Goal: Information Seeking & Learning: Learn about a topic

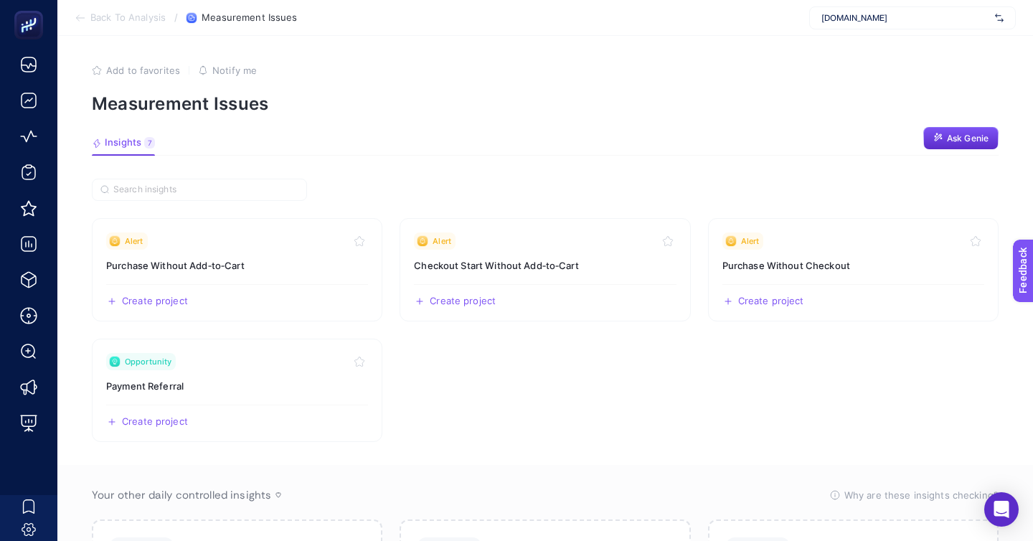
click at [908, 9] on div "[DOMAIN_NAME]" at bounding box center [912, 17] width 207 height 23
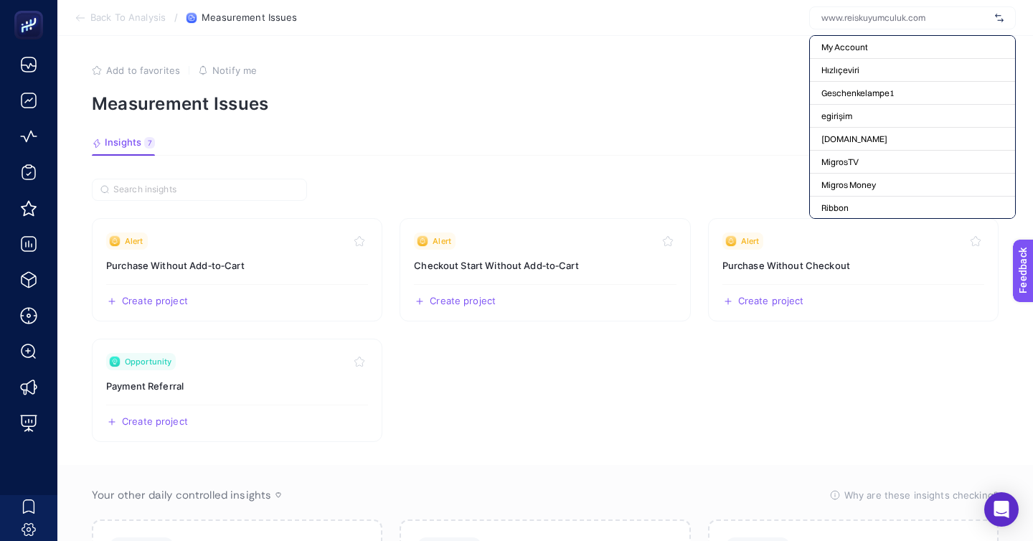
click at [906, 21] on input "text" at bounding box center [905, 17] width 168 height 11
type input "g"
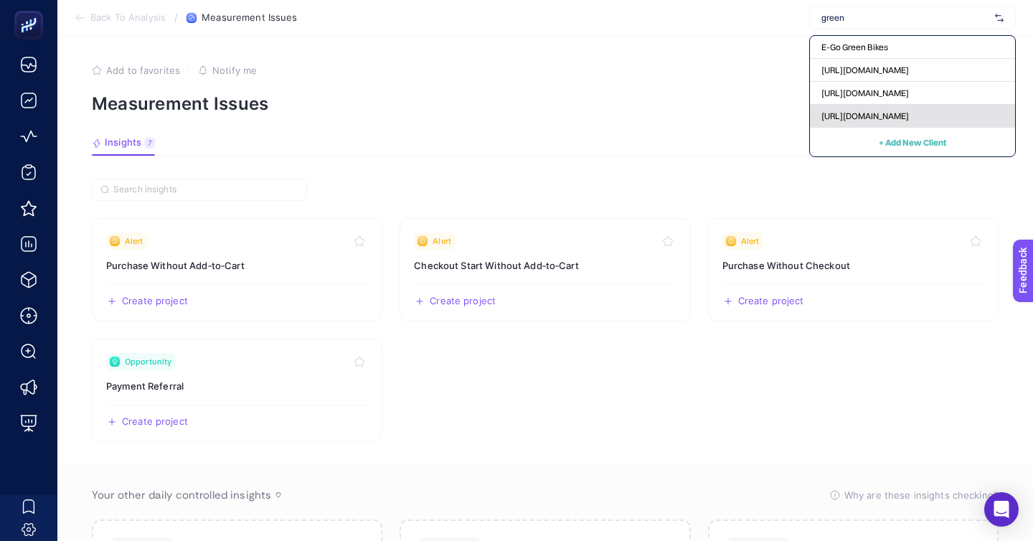
type input "green"
click at [909, 110] on span "[URL][DOMAIN_NAME]" at bounding box center [864, 115] width 87 height 11
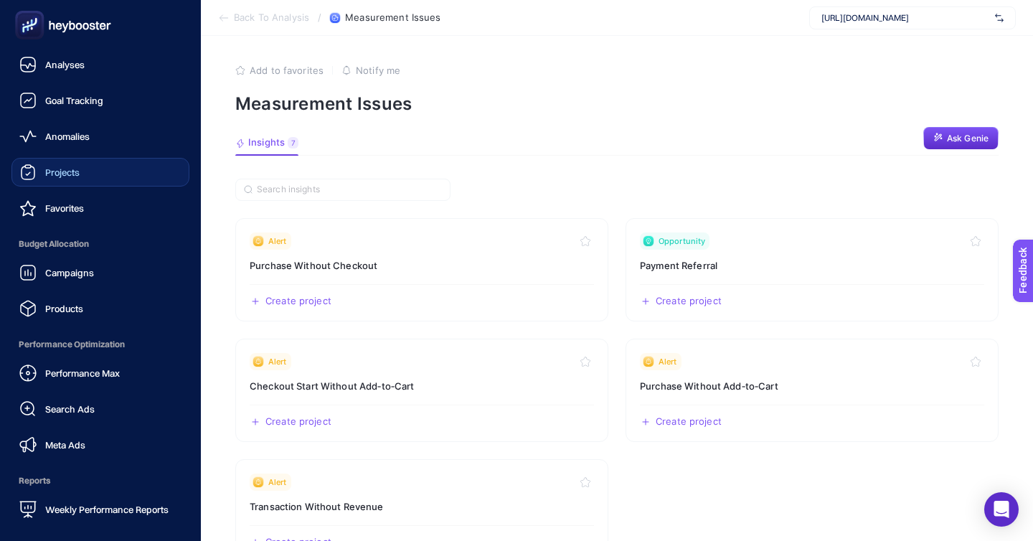
click at [62, 166] on span "Projects" at bounding box center [62, 171] width 34 height 11
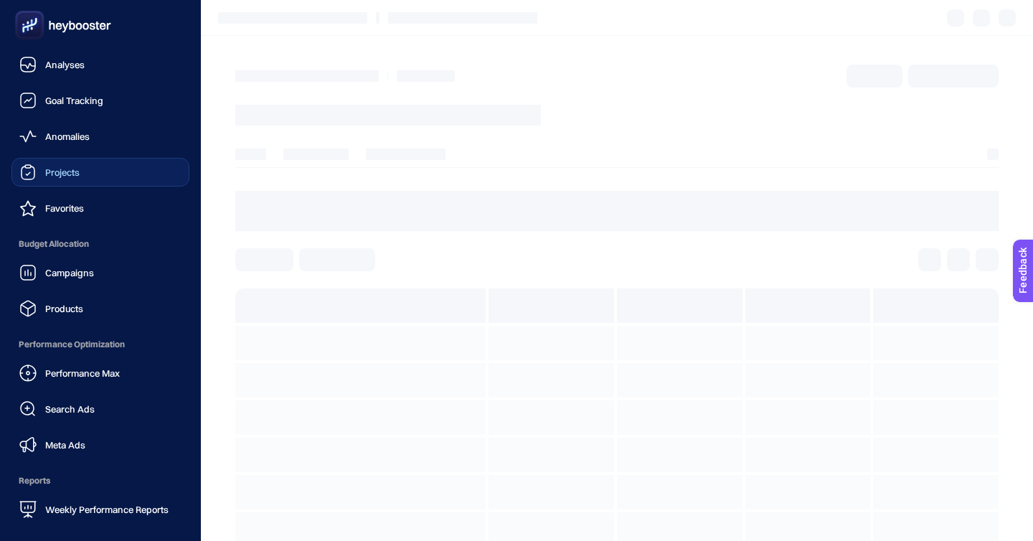
click at [85, 158] on link "Projects" at bounding box center [100, 172] width 178 height 29
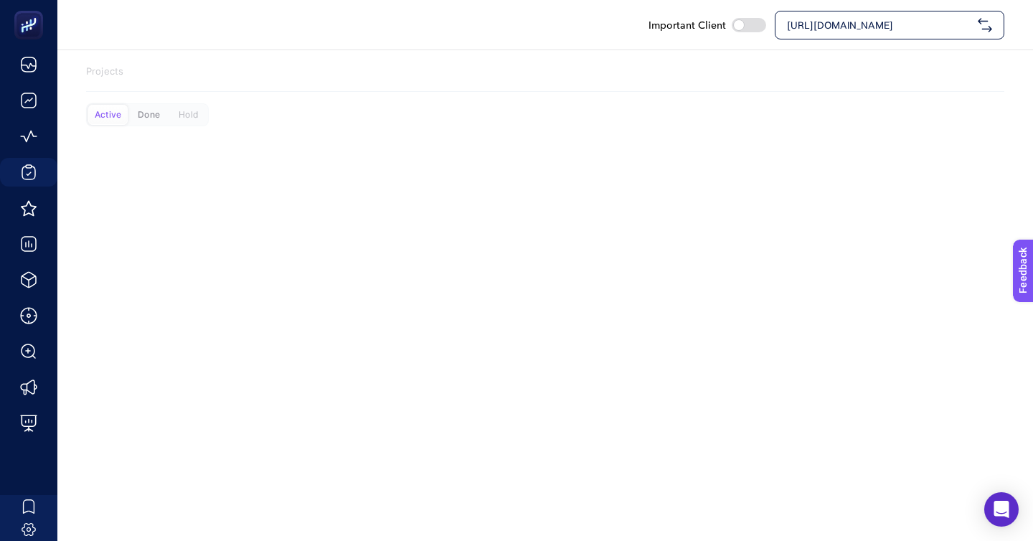
click at [141, 105] on div "Done" at bounding box center [148, 115] width 39 height 20
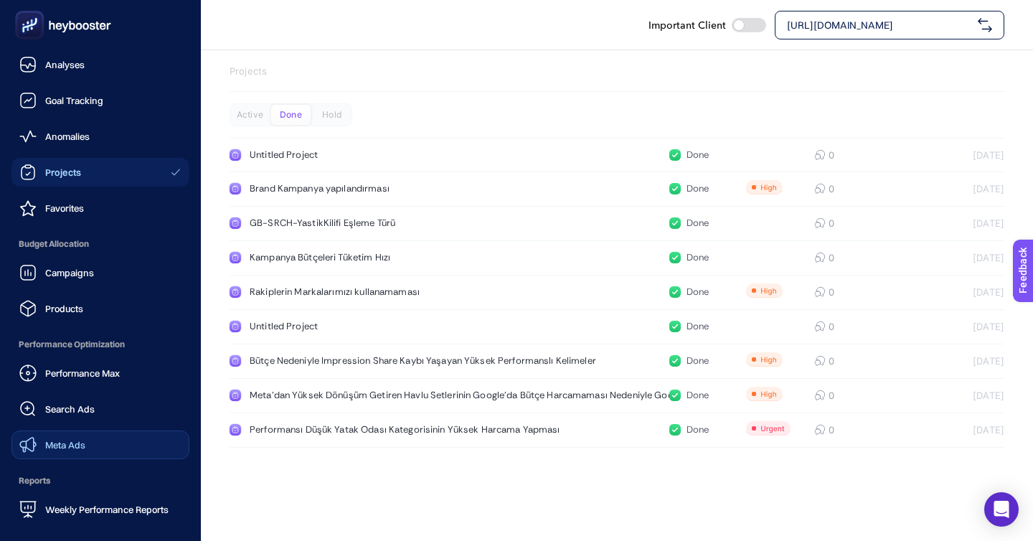
click at [67, 439] on span "Meta Ads" at bounding box center [65, 444] width 40 height 11
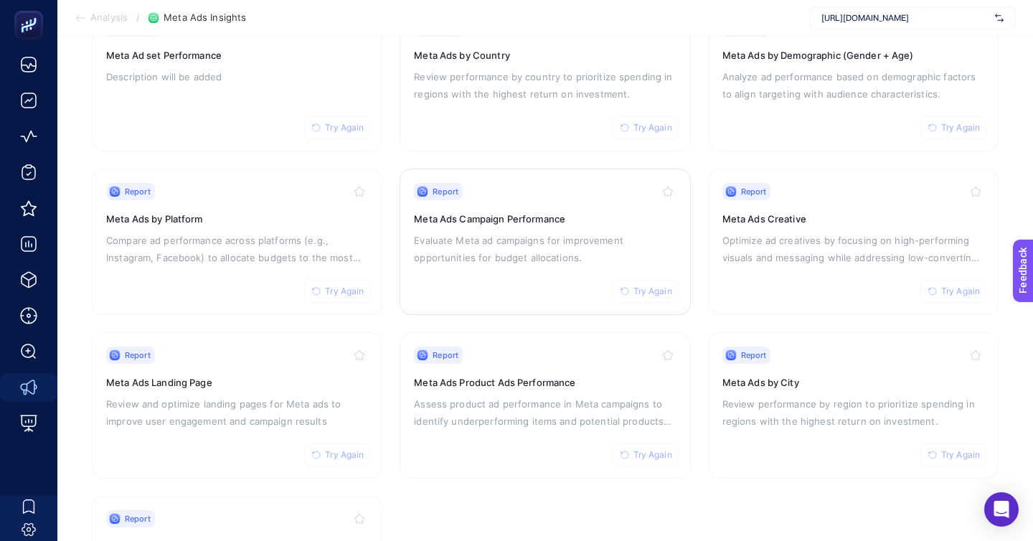
scroll to position [199, 0]
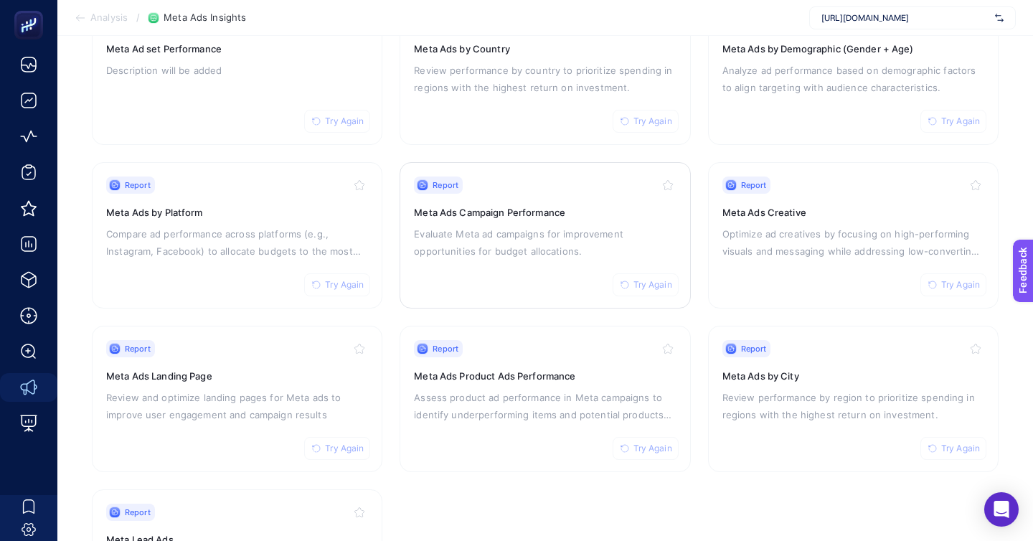
click at [536, 225] on p "Evaluate Meta ad campaigns for improvement opportunities for budget allocations." at bounding box center [545, 242] width 262 height 34
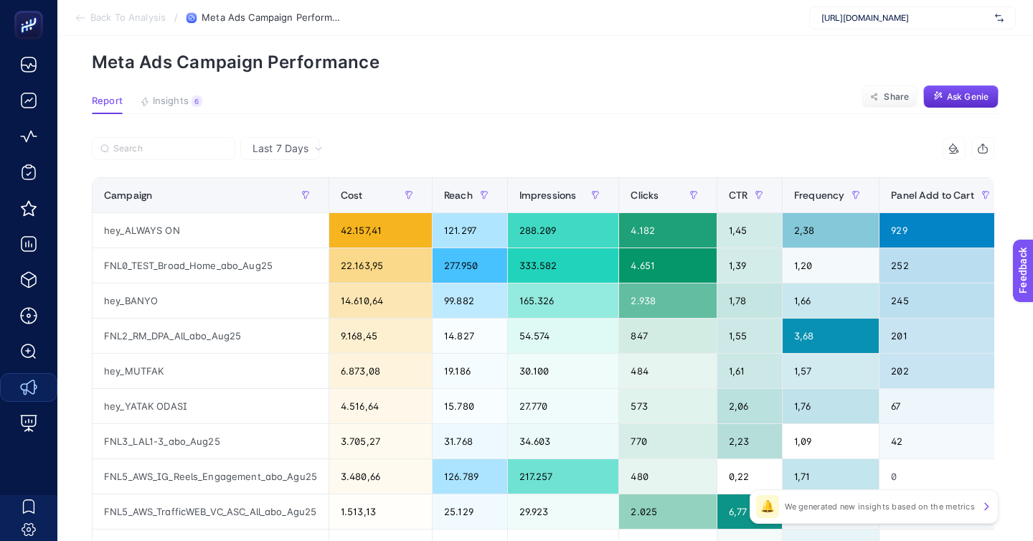
scroll to position [62, 0]
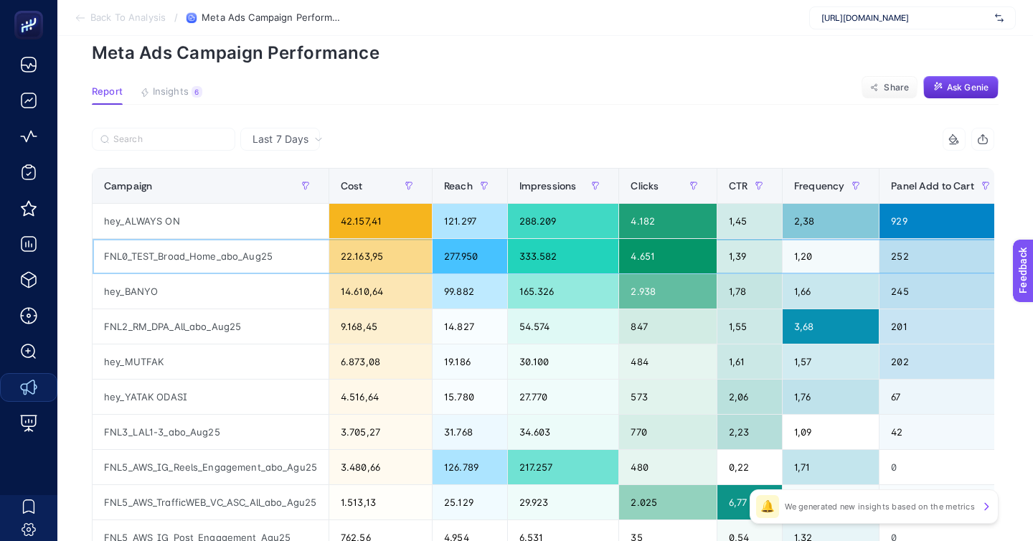
click at [339, 239] on div "22.163,95" at bounding box center [380, 256] width 103 height 34
click at [295, 204] on div "hey_ALWAYS ON" at bounding box center [211, 221] width 236 height 34
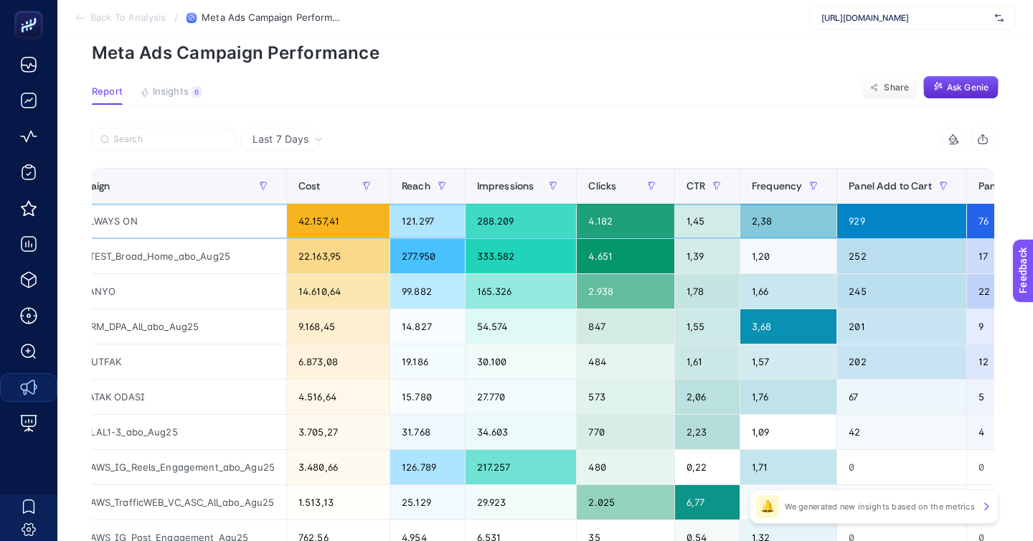
scroll to position [0, 0]
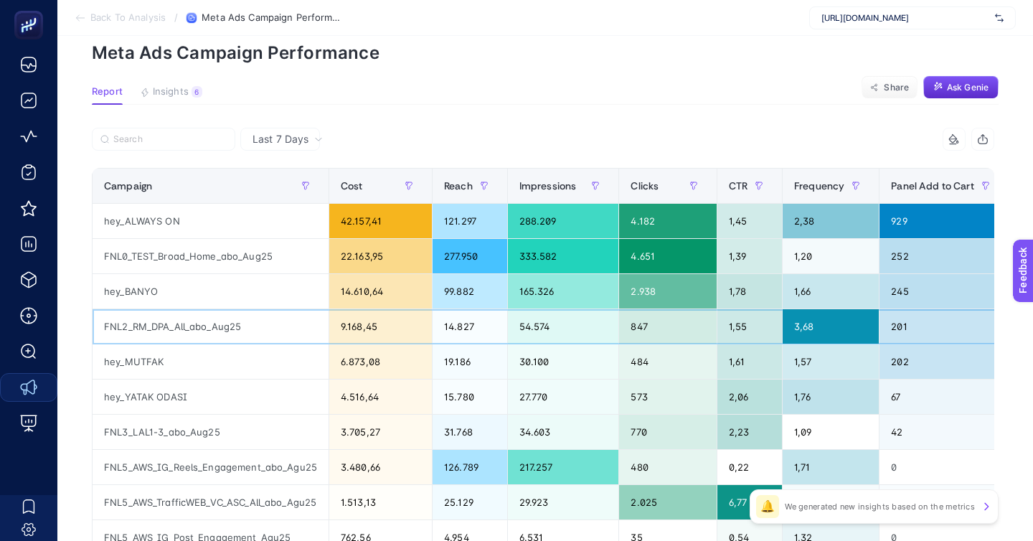
click at [354, 309] on div "9.168,45" at bounding box center [380, 326] width 103 height 34
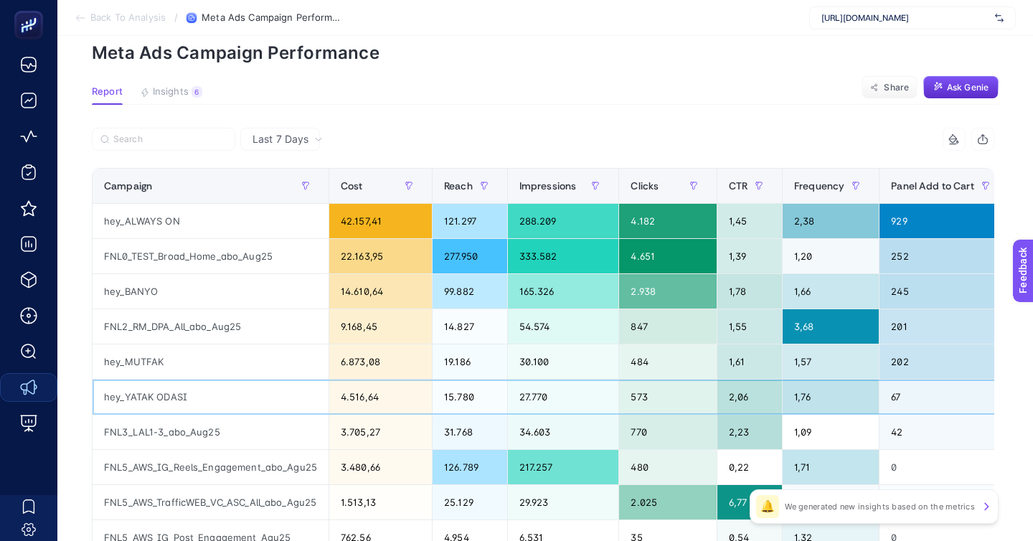
click at [311, 379] on div "hey_YATAK ODASI" at bounding box center [211, 396] width 236 height 34
click at [308, 344] on div "hey_MUTFAK" at bounding box center [211, 361] width 236 height 34
click at [290, 239] on div "FNL0_TEST_Broad_Home_abo_Aug25" at bounding box center [211, 256] width 236 height 34
click at [284, 274] on div "hey_BANYO" at bounding box center [211, 291] width 236 height 34
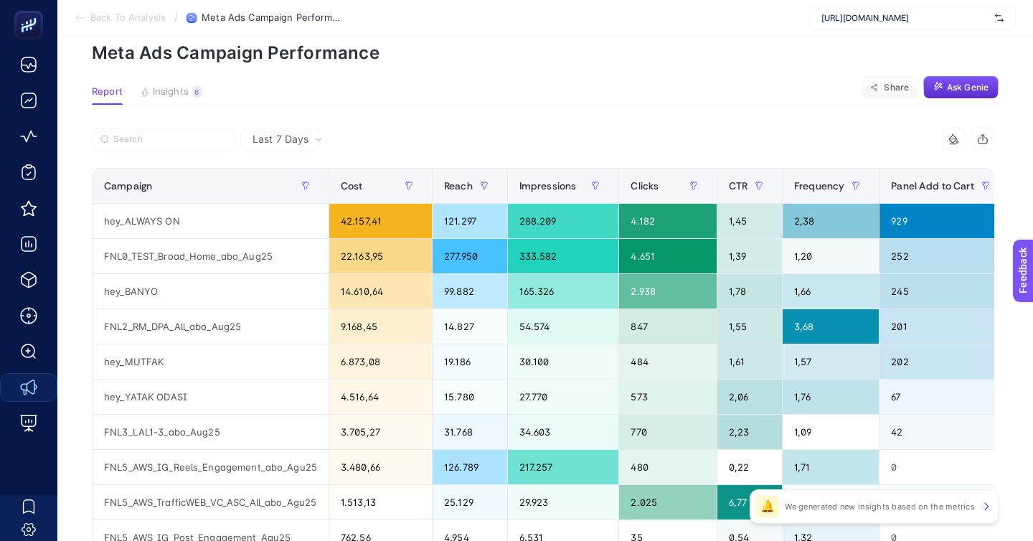
click at [269, 132] on span "Last 7 Days" at bounding box center [280, 139] width 56 height 14
click at [272, 182] on li "Last 30 Days" at bounding box center [280, 202] width 71 height 40
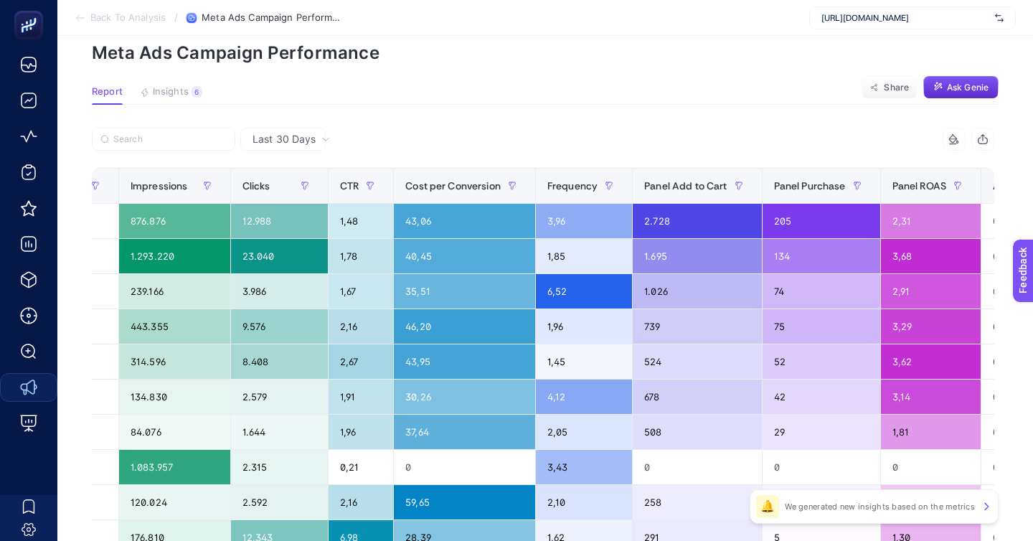
scroll to position [0, 551]
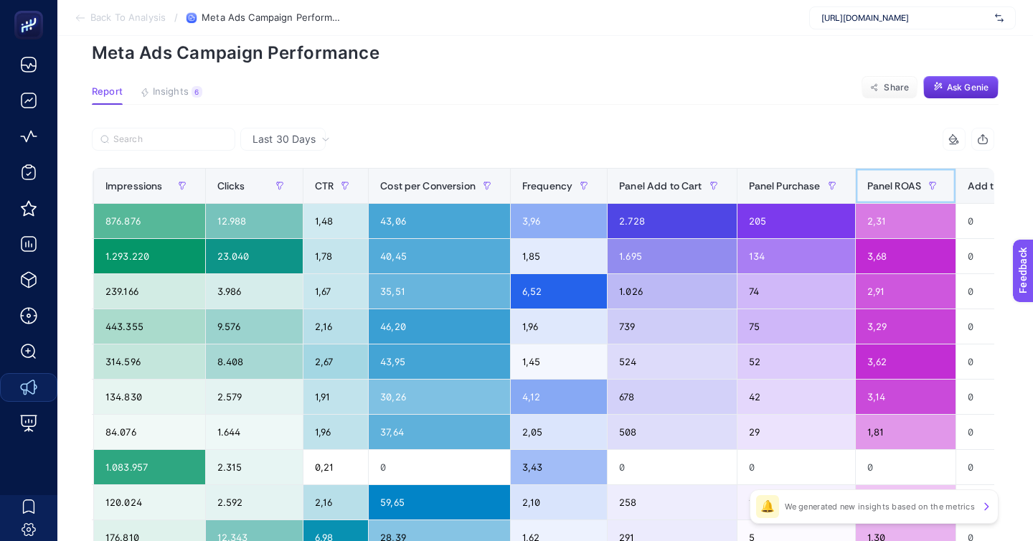
click at [867, 180] on span "Panel ROAS" at bounding box center [894, 185] width 54 height 11
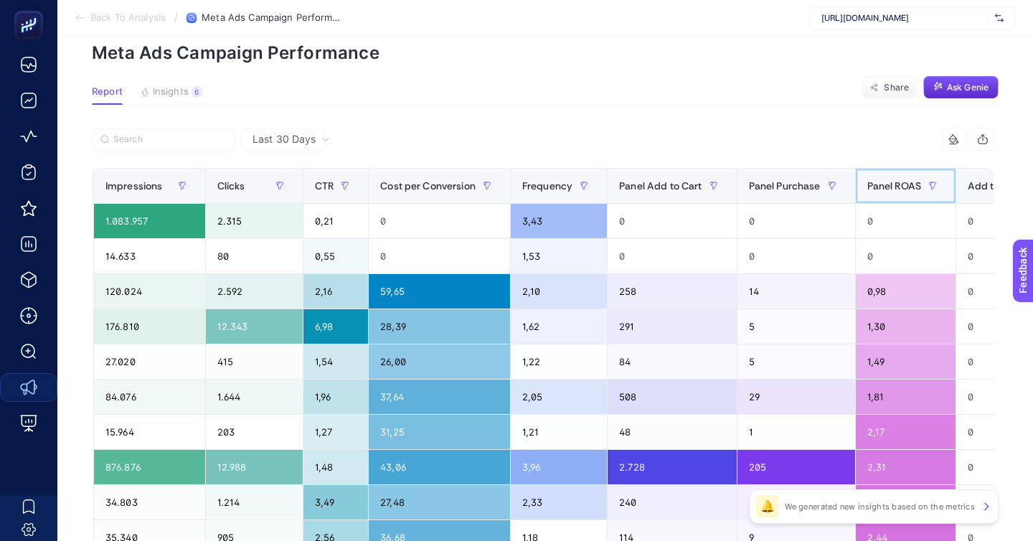
click at [867, 180] on span "Panel ROAS" at bounding box center [894, 185] width 54 height 11
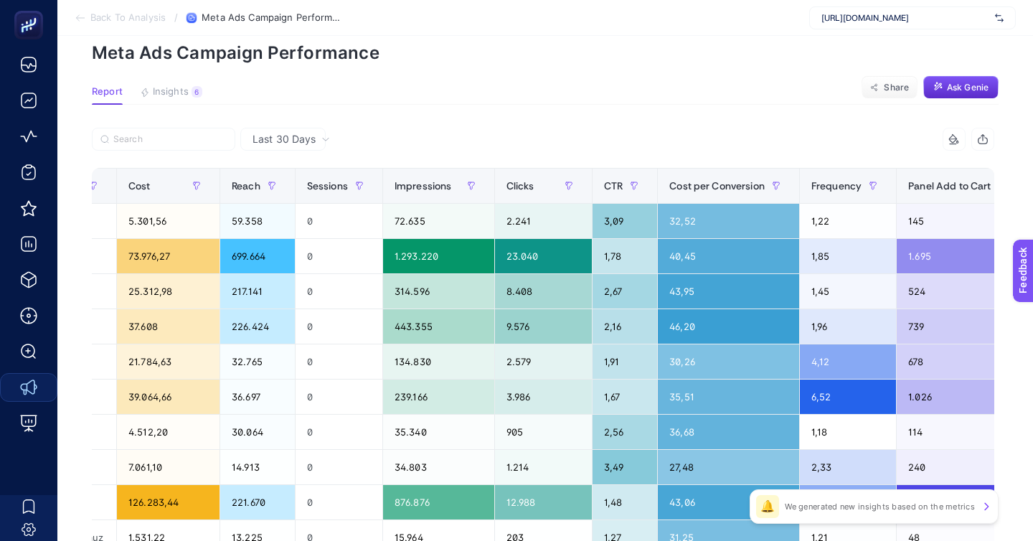
scroll to position [0, 222]
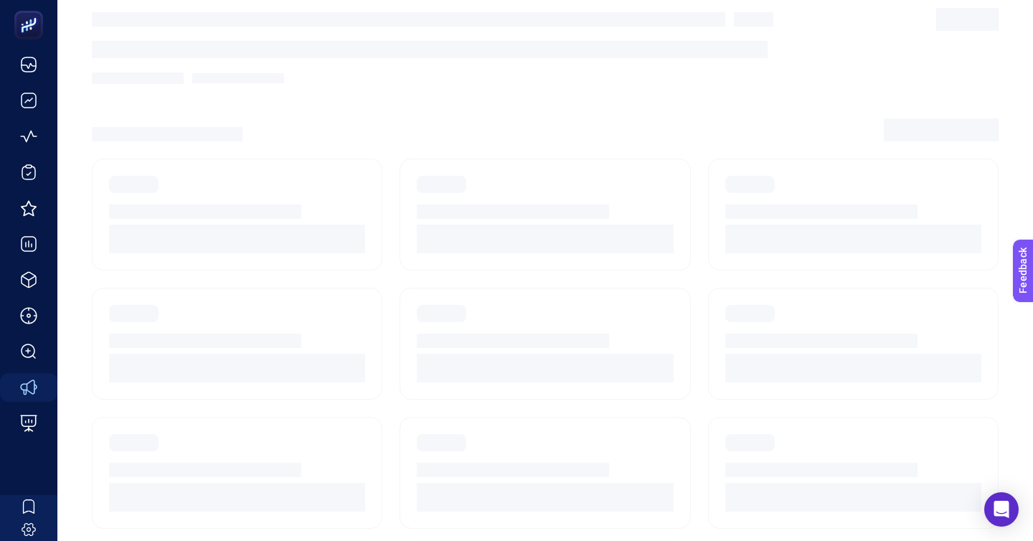
scroll to position [199, 0]
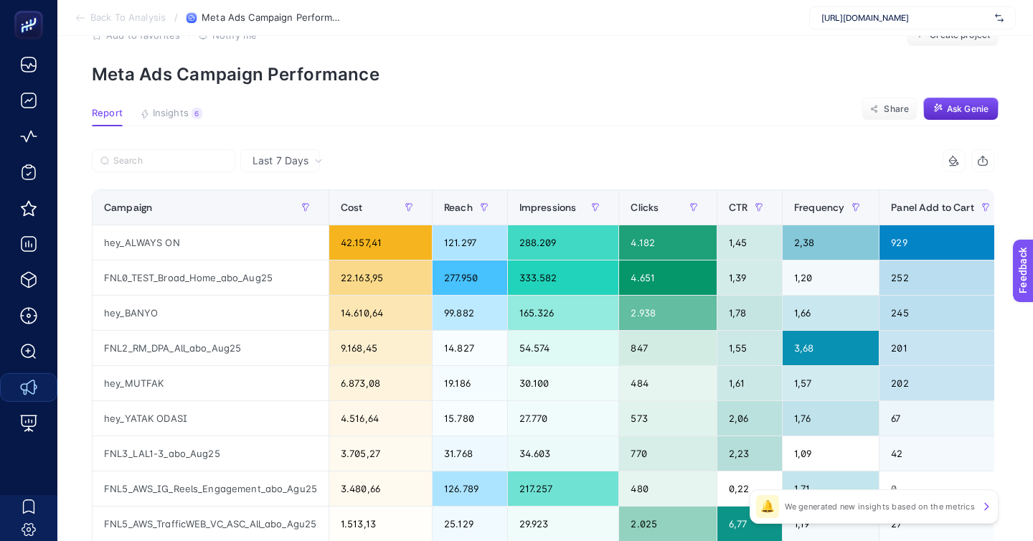
scroll to position [76, 0]
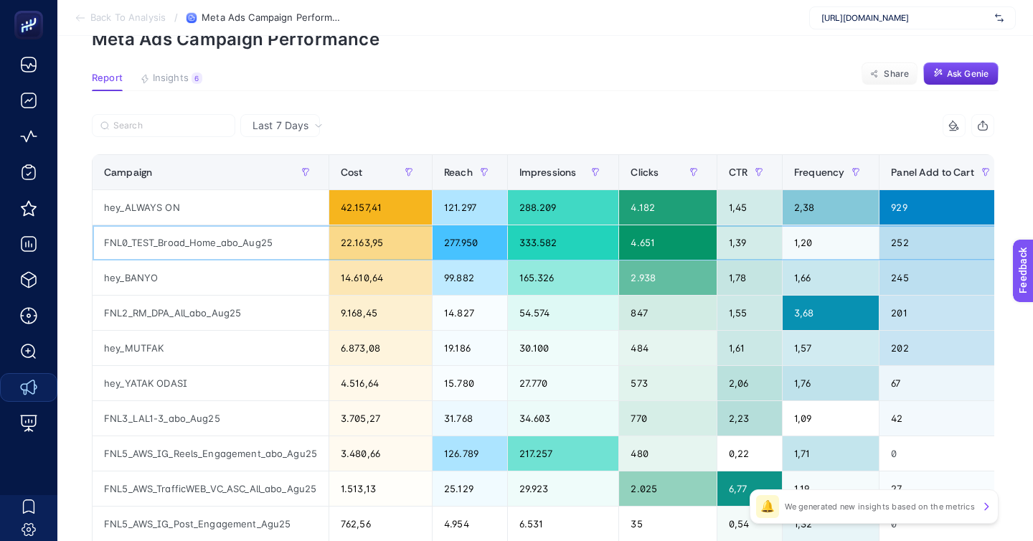
click at [350, 225] on div "22.163,95" at bounding box center [380, 242] width 103 height 34
click at [225, 190] on div "hey_ALWAYS ON" at bounding box center [211, 207] width 236 height 34
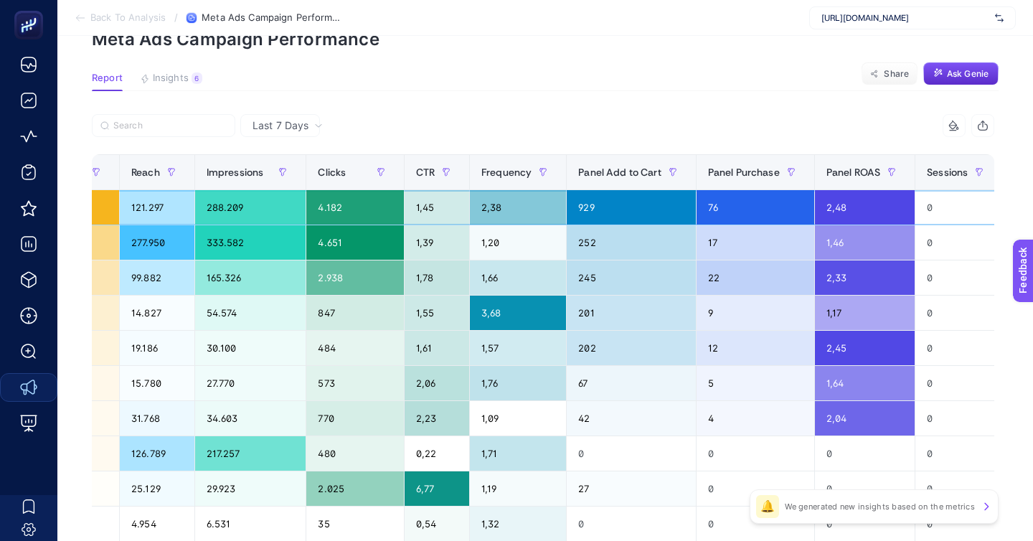
scroll to position [0, 0]
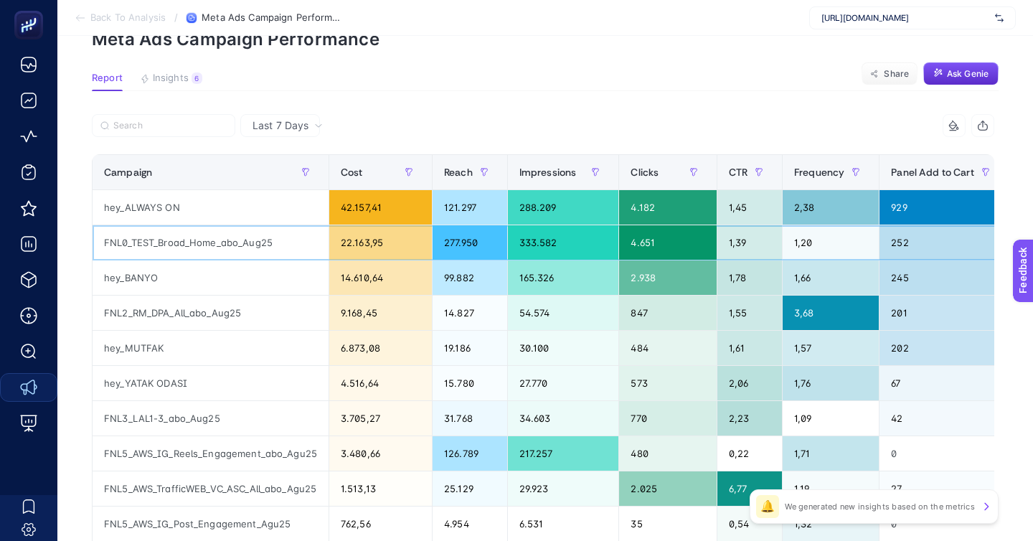
click at [356, 225] on div "22.163,95" at bounding box center [380, 242] width 103 height 34
click at [405, 225] on div "22.163,95" at bounding box center [380, 242] width 103 height 34
click at [508, 190] on div "288.209" at bounding box center [563, 207] width 111 height 34
click at [205, 225] on div "FNL0_TEST_Broad_Home_abo_Aug25" at bounding box center [211, 242] width 236 height 34
click at [207, 260] on div "hey_BANYO" at bounding box center [211, 277] width 236 height 34
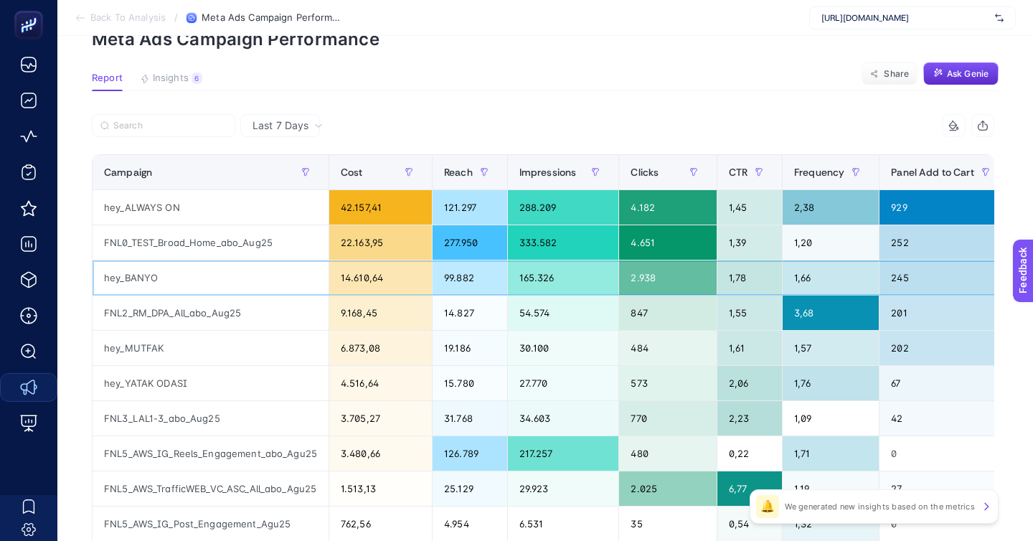
click at [207, 260] on div "hey_BANYO" at bounding box center [211, 277] width 236 height 34
copy tr "hey_BANYO"
click at [123, 19] on span "Back To Analysis" at bounding box center [127, 17] width 75 height 11
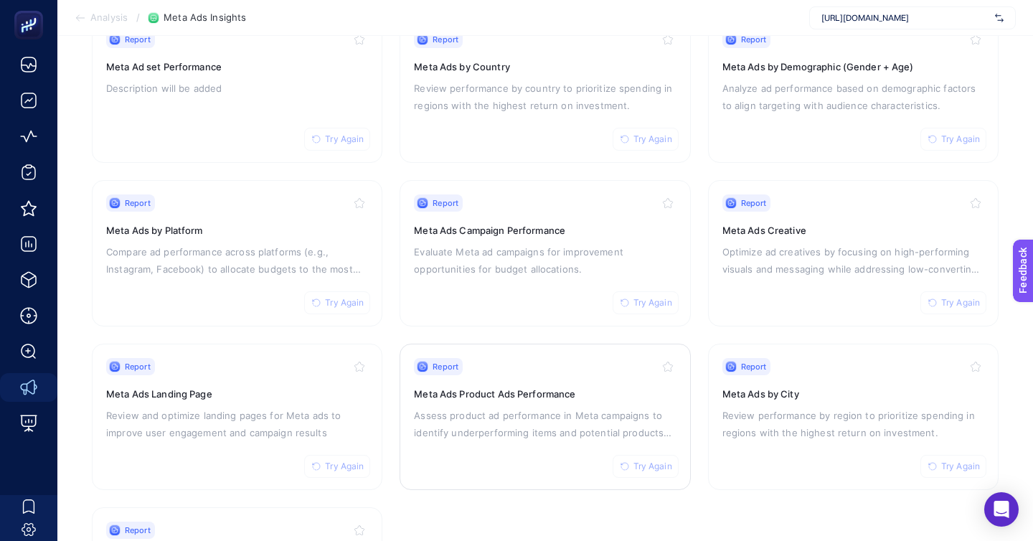
scroll to position [162, 0]
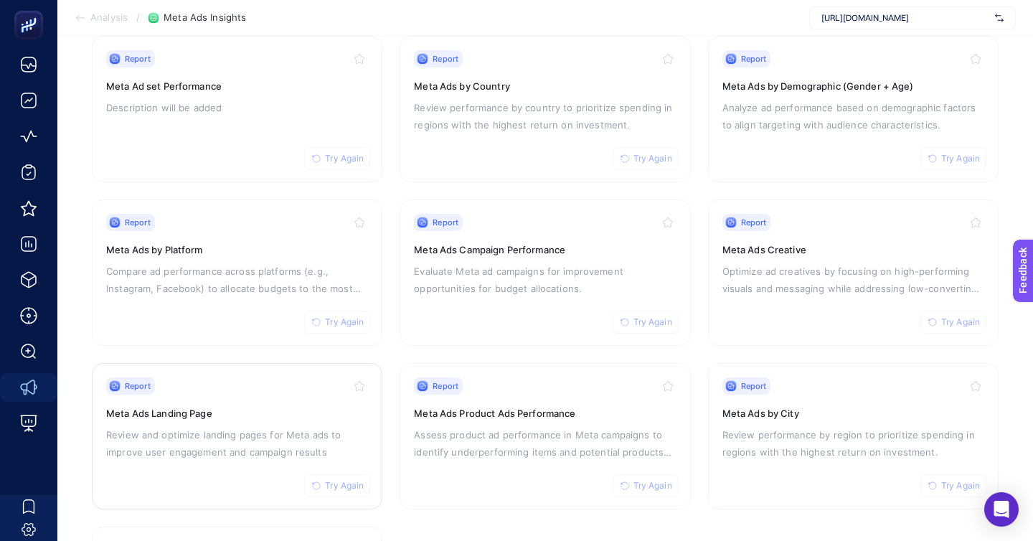
click at [360, 406] on h3 "Meta Ads Landing Page" at bounding box center [237, 413] width 262 height 14
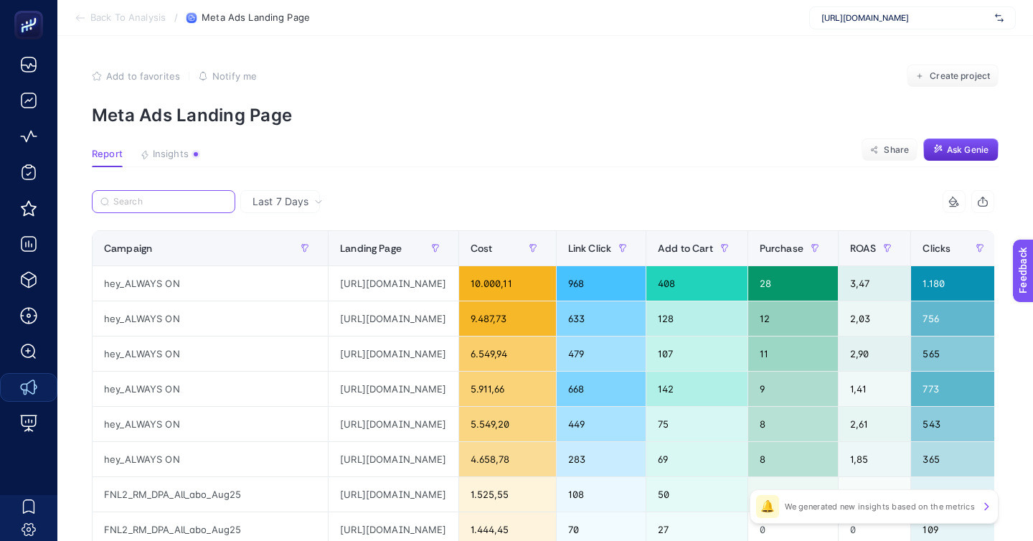
click at [188, 196] on input "Search" at bounding box center [169, 201] width 113 height 11
paste input "hey_BANYO"
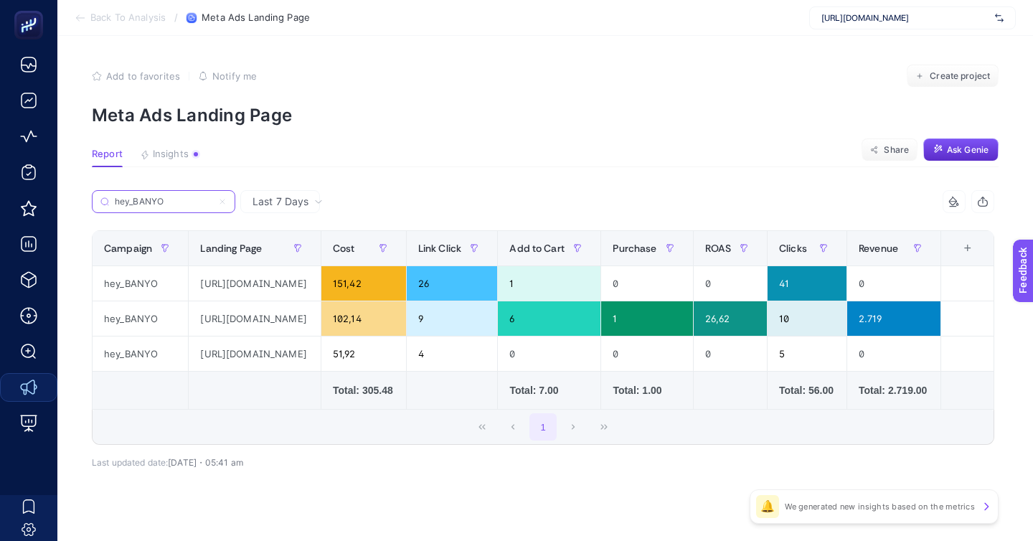
type input "hey_BANYO"
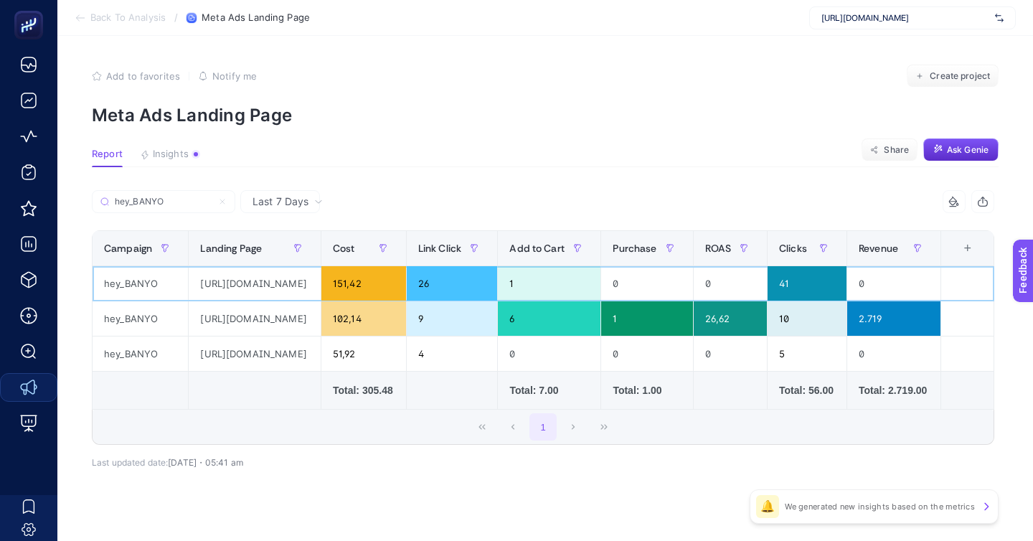
click at [267, 266] on div "https://greenblack.com.tr/havlu-modelleri" at bounding box center [255, 283] width 132 height 34
click at [292, 266] on div "https://greenblack.com.tr/havlu-modelleri" at bounding box center [255, 283] width 132 height 34
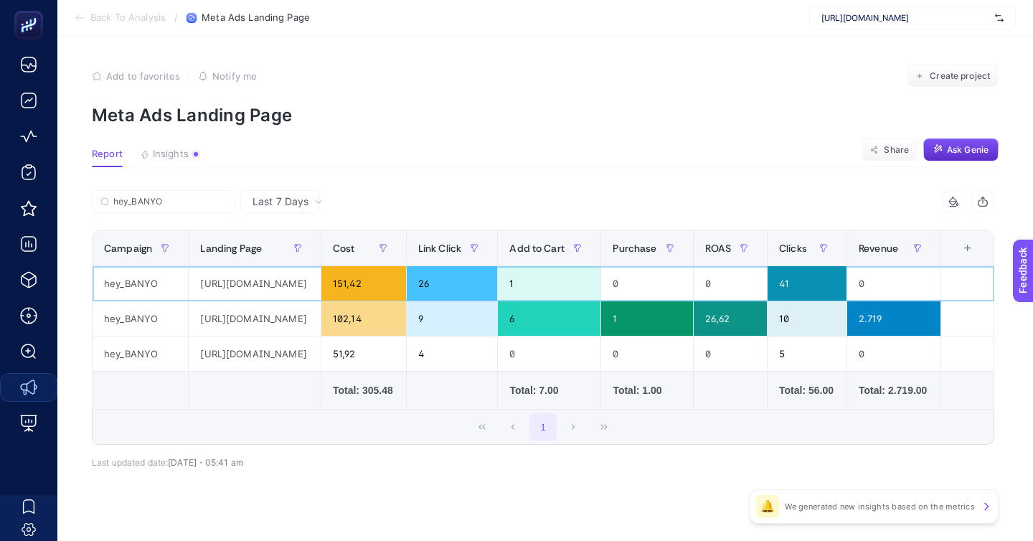
click at [730, 266] on div "0" at bounding box center [729, 283] width 73 height 34
click at [282, 301] on div "https://greenblack.com.tr/banyo-bornoz" at bounding box center [255, 318] width 132 height 34
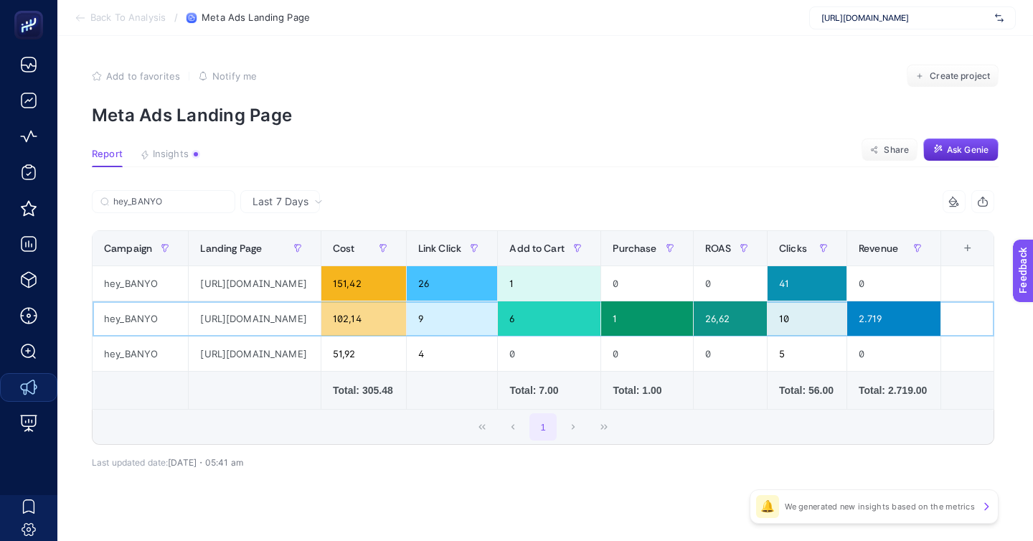
click at [282, 301] on div "https://greenblack.com.tr/banyo-bornoz" at bounding box center [255, 318] width 132 height 34
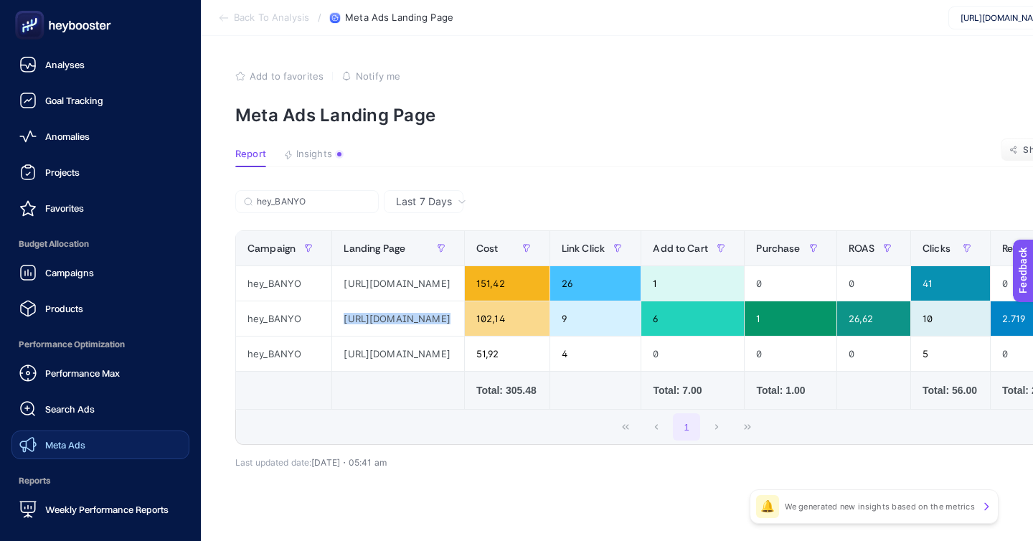
click at [75, 439] on span "Meta Ads" at bounding box center [65, 444] width 40 height 11
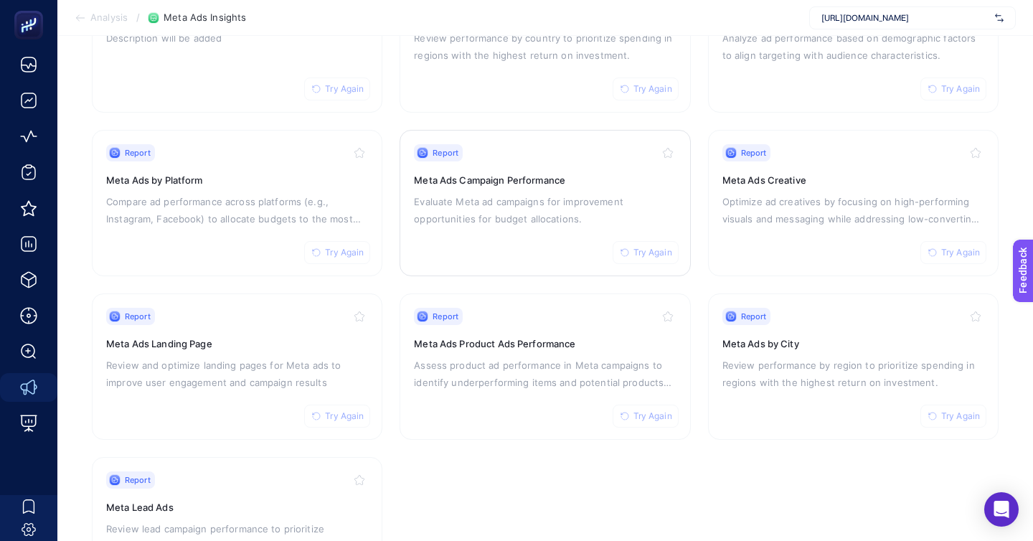
scroll to position [273, 0]
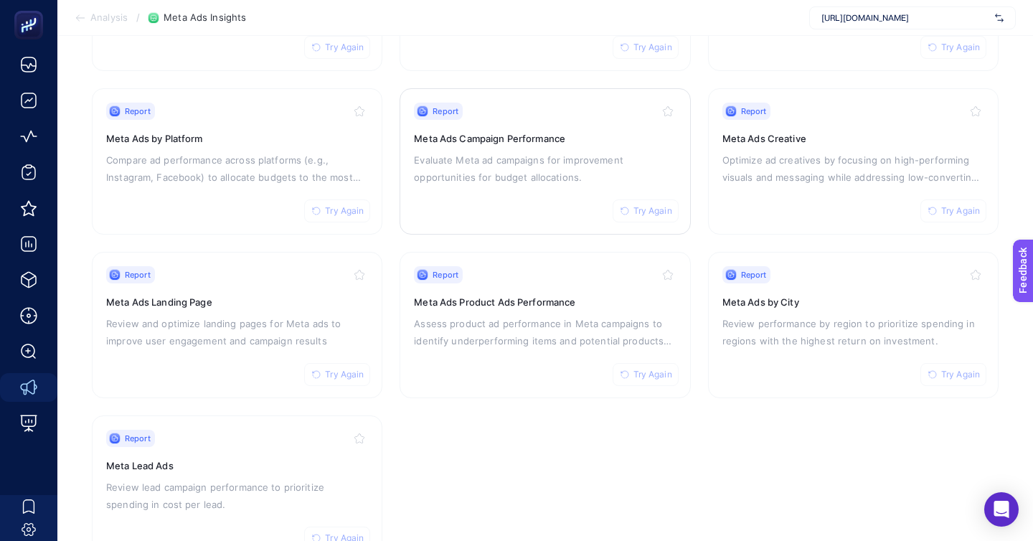
click at [628, 143] on div "Report Try Again Meta Ads Campaign Performance Evaluate Meta ad campaigns for i…" at bounding box center [545, 162] width 262 height 118
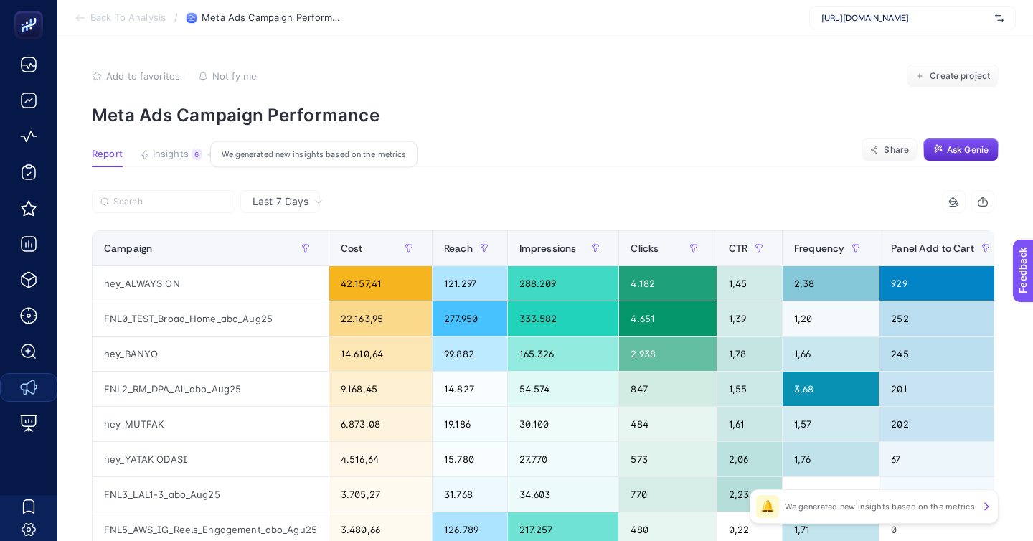
click at [164, 148] on span "Insights" at bounding box center [171, 153] width 36 height 11
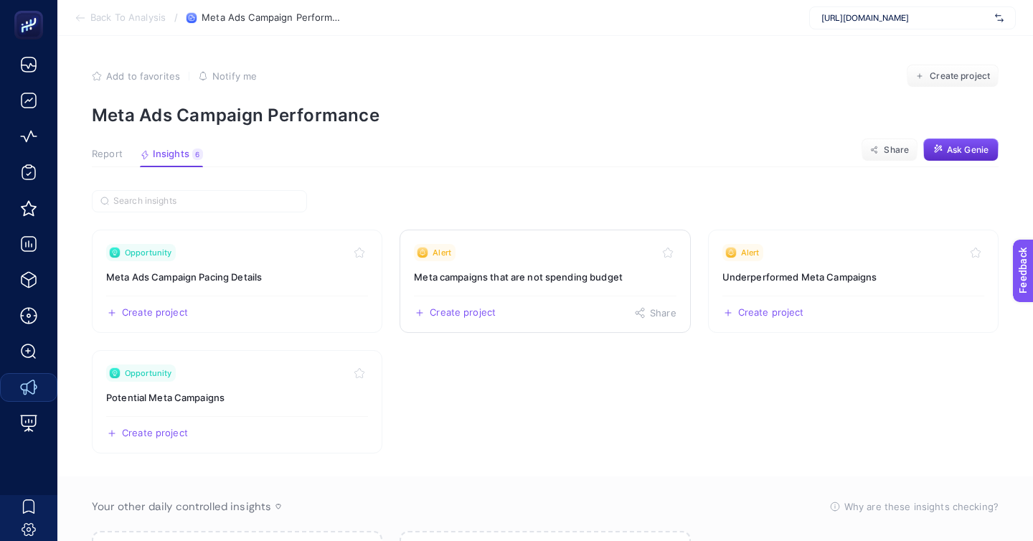
click at [505, 270] on h3 "Meta campaigns that are not spending budget" at bounding box center [545, 277] width 262 height 14
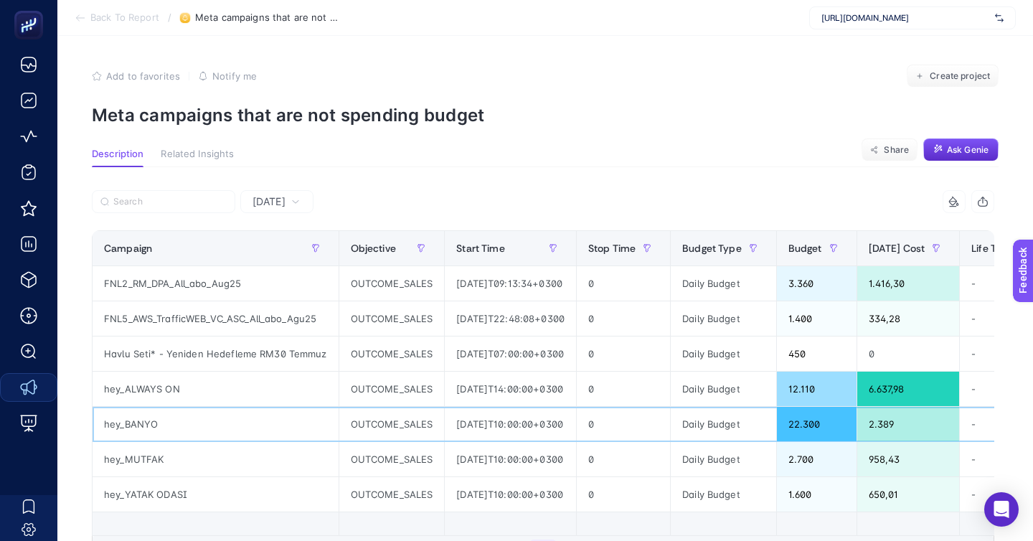
click at [125, 407] on div "hey_BANYO" at bounding box center [216, 424] width 246 height 34
click at [136, 15] on span "Back To Report" at bounding box center [124, 17] width 69 height 11
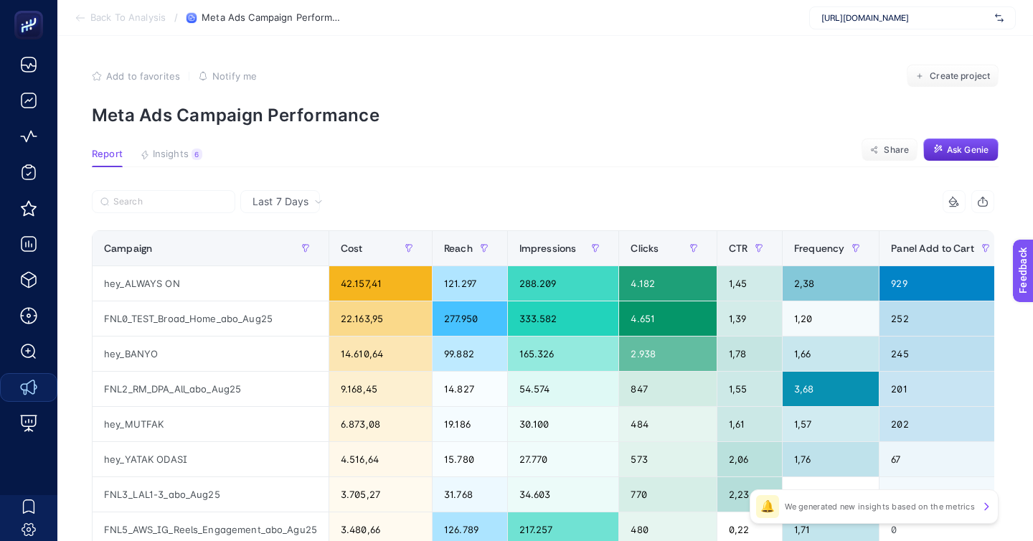
click at [919, 10] on div "https://greenblack.com.tr" at bounding box center [912, 17] width 207 height 23
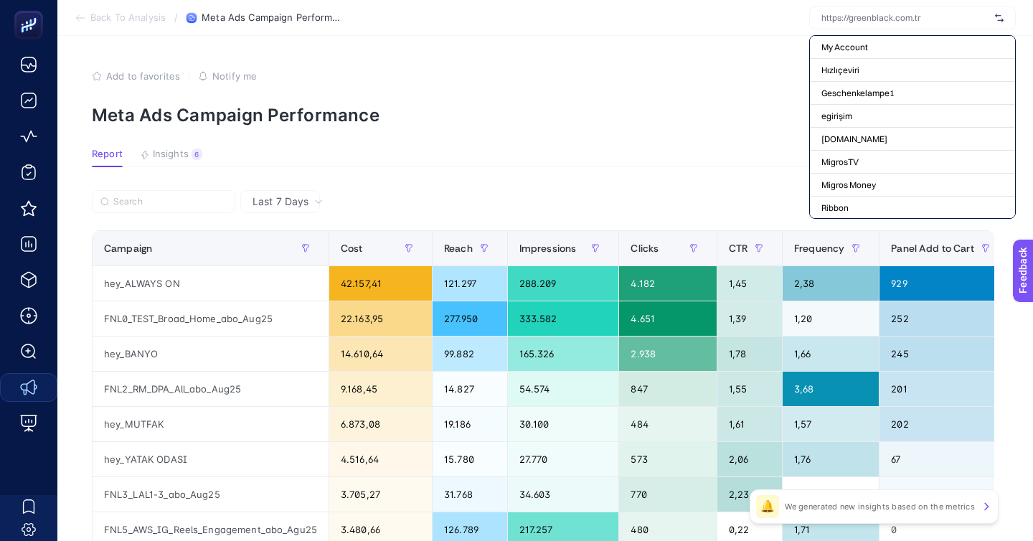
click at [747, 113] on article "Add to favorites false Notify me Create project Meta Ads Campaign Performance R…" at bounding box center [544, 420] width 975 height 769
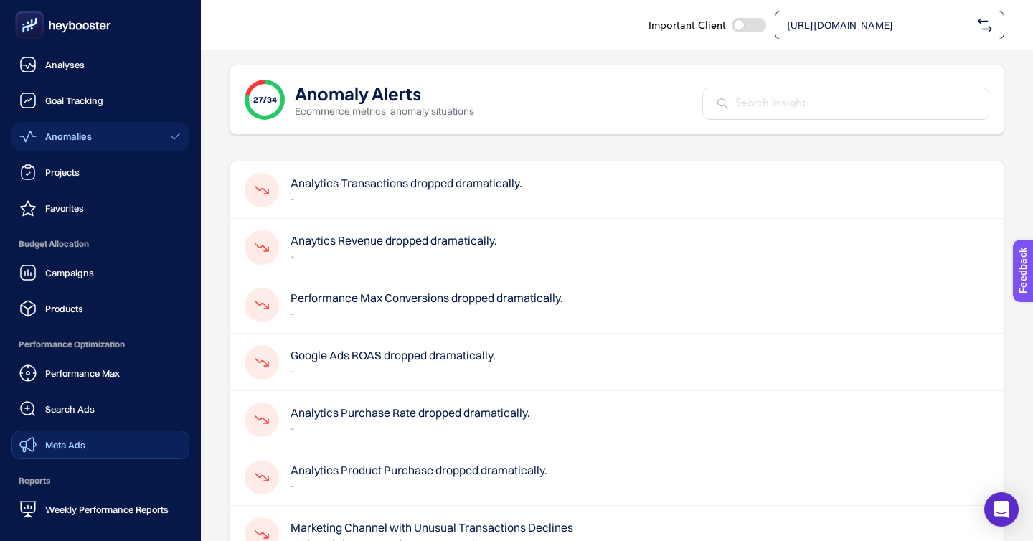
click at [75, 430] on link "Meta Ads" at bounding box center [100, 444] width 178 height 29
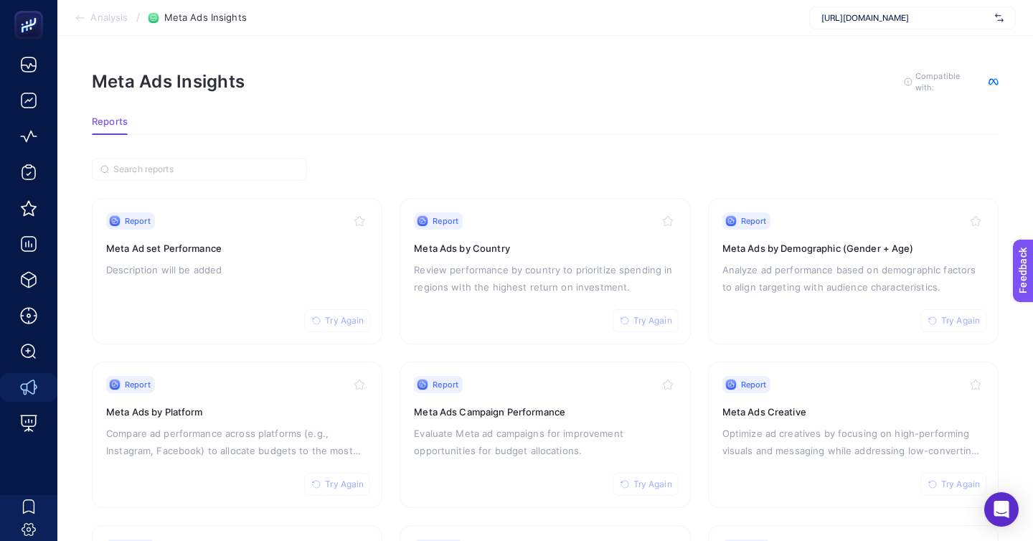
click at [857, 24] on div "https://greenblack.com.tr" at bounding box center [912, 17] width 207 height 23
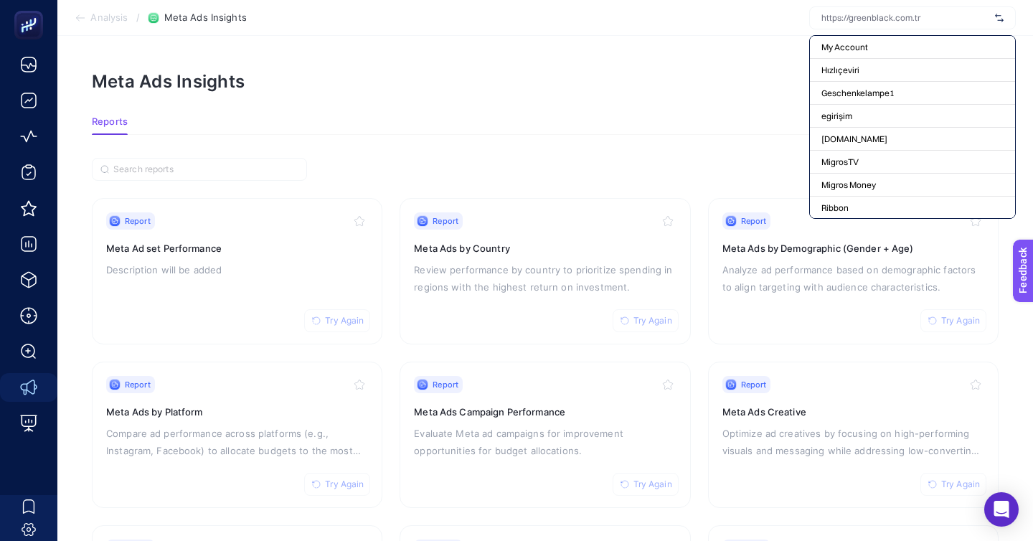
click at [886, 24] on div at bounding box center [912, 17] width 207 height 23
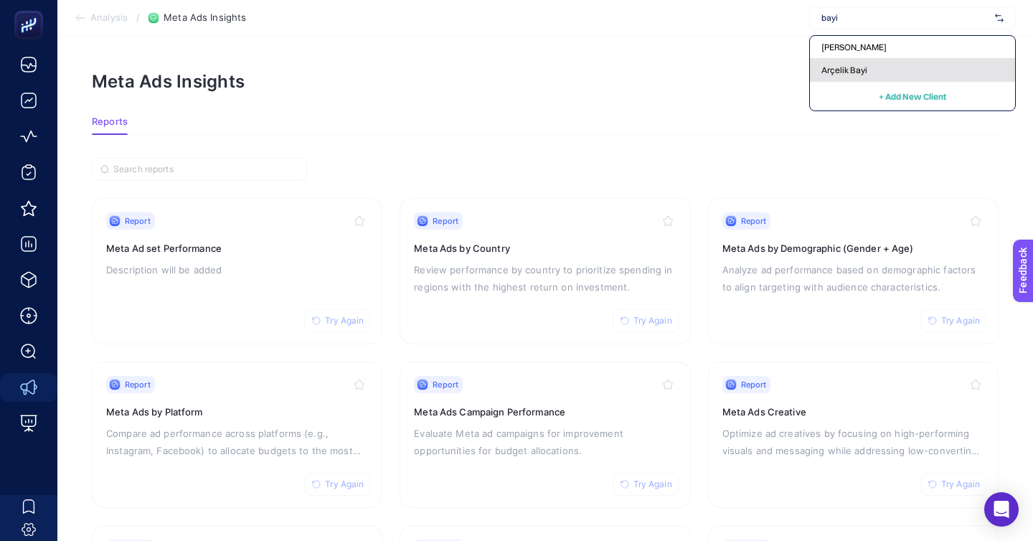
type input "bayi"
click at [867, 65] on span "Arçelik Bayi" at bounding box center [844, 70] width 46 height 11
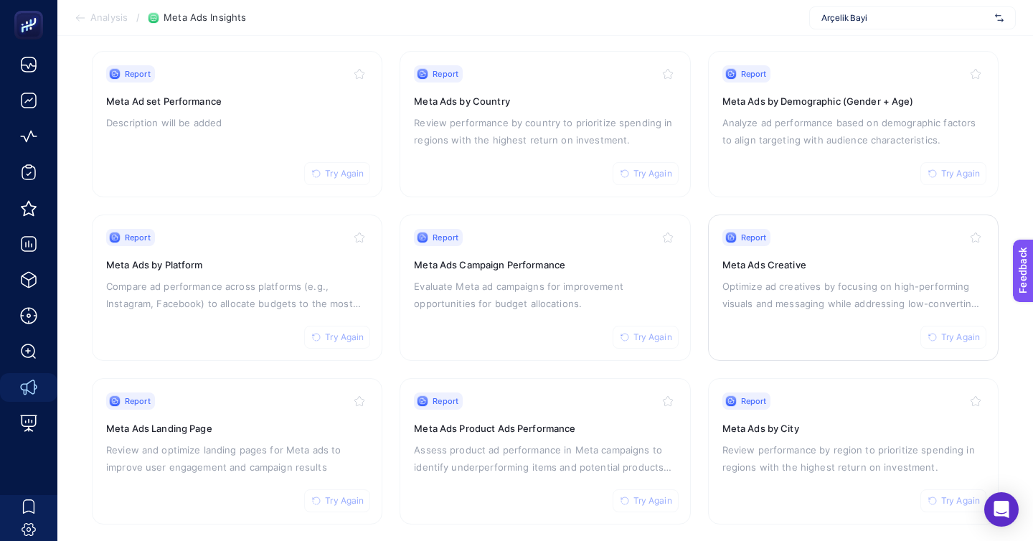
scroll to position [85, 0]
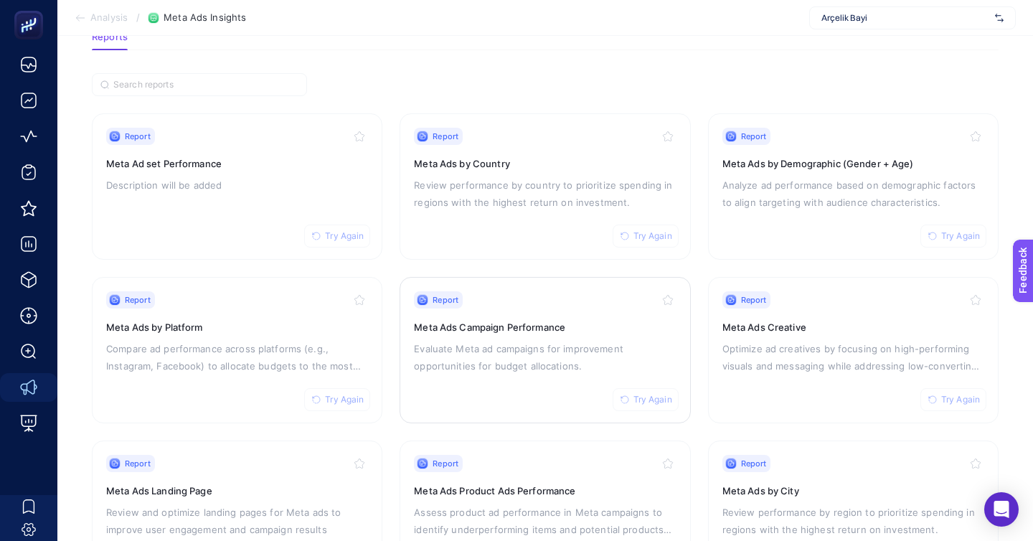
click at [527, 320] on h3 "Meta Ads Campaign Performance" at bounding box center [545, 327] width 262 height 14
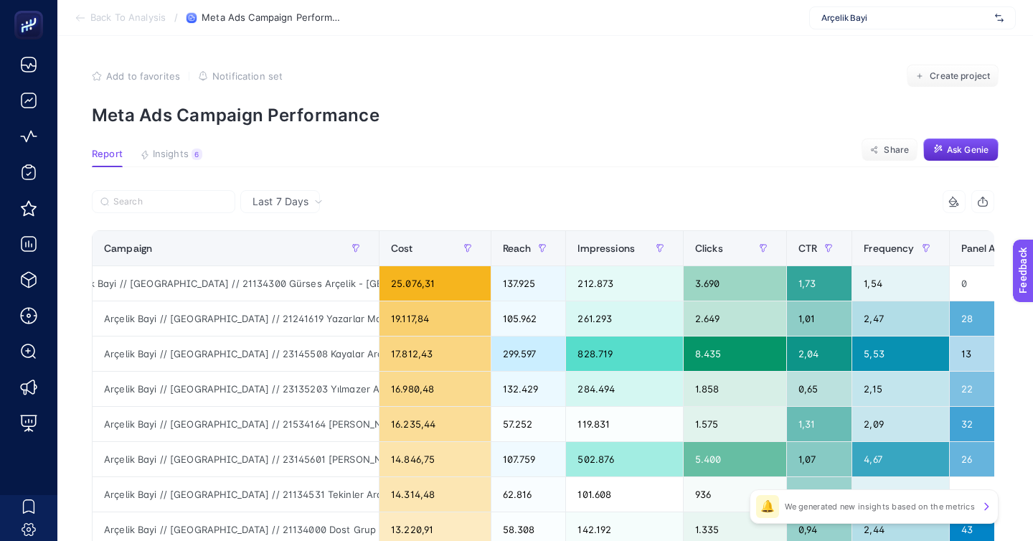
scroll to position [0, 45]
click at [164, 148] on span "Insights" at bounding box center [171, 153] width 36 height 11
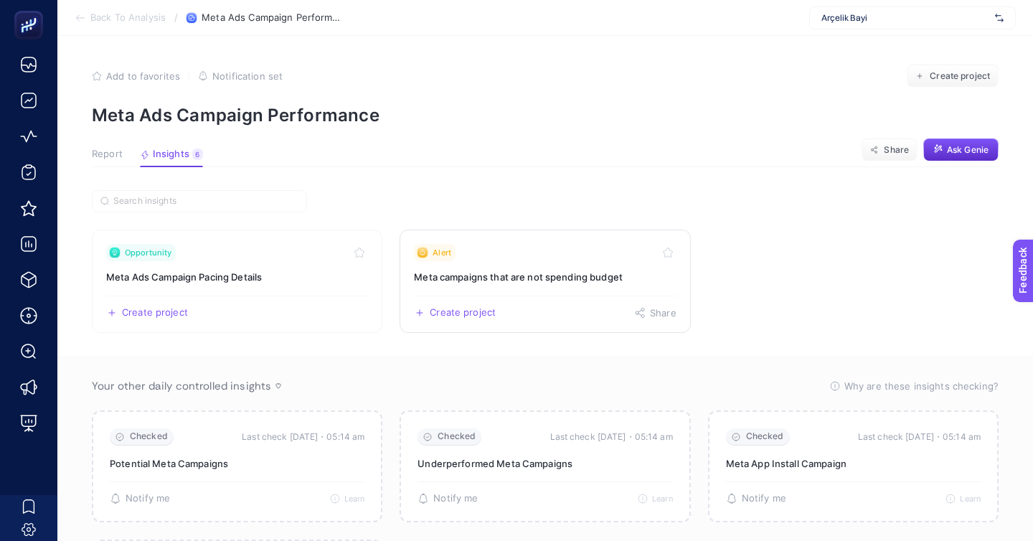
click at [531, 244] on div "Alert" at bounding box center [545, 252] width 262 height 17
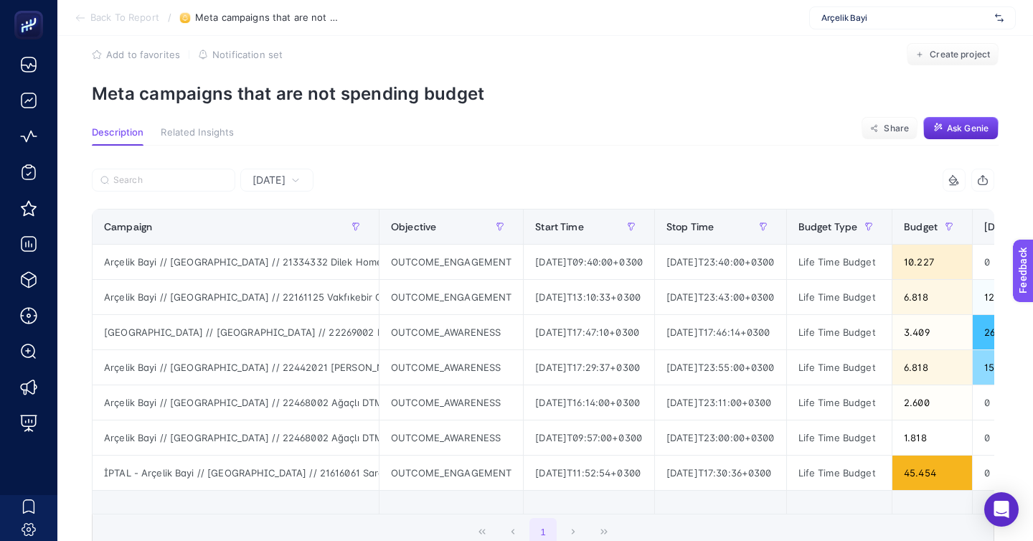
click at [882, 14] on span "Arçelik Bayi" at bounding box center [905, 17] width 168 height 11
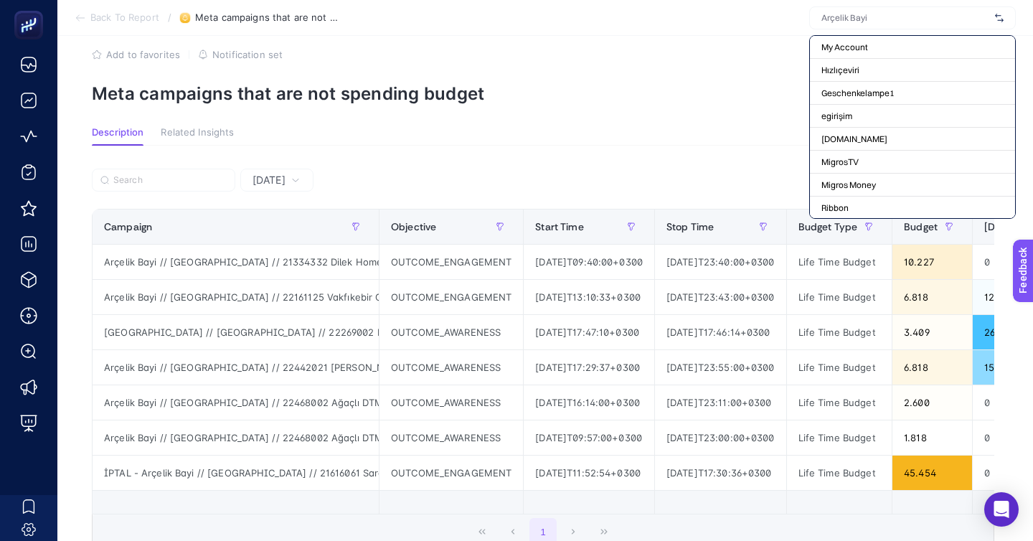
click at [875, 11] on div at bounding box center [912, 17] width 207 height 23
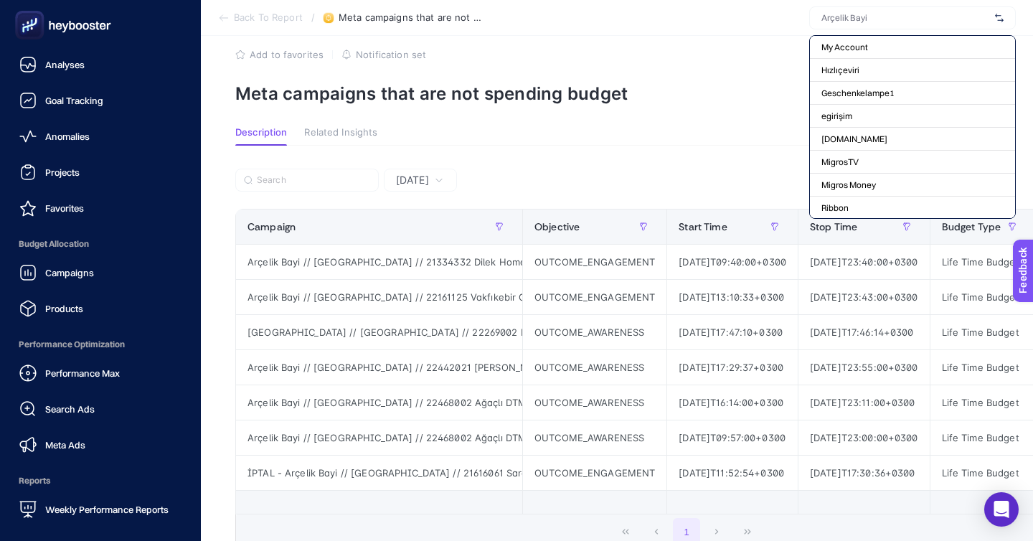
click at [32, 27] on rect at bounding box center [30, 26] width 24 height 24
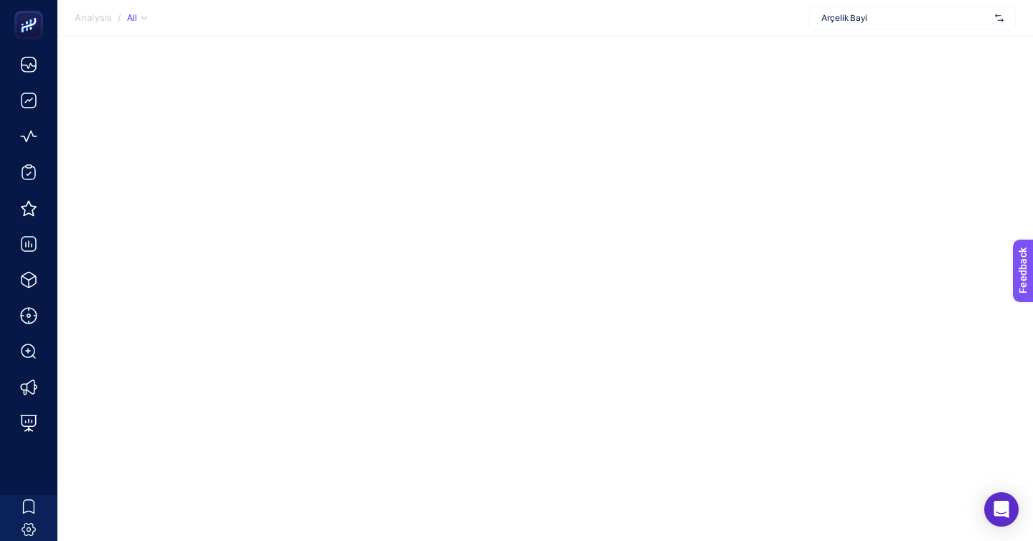
click at [874, 22] on span "Arçelik Bayi" at bounding box center [905, 17] width 168 height 11
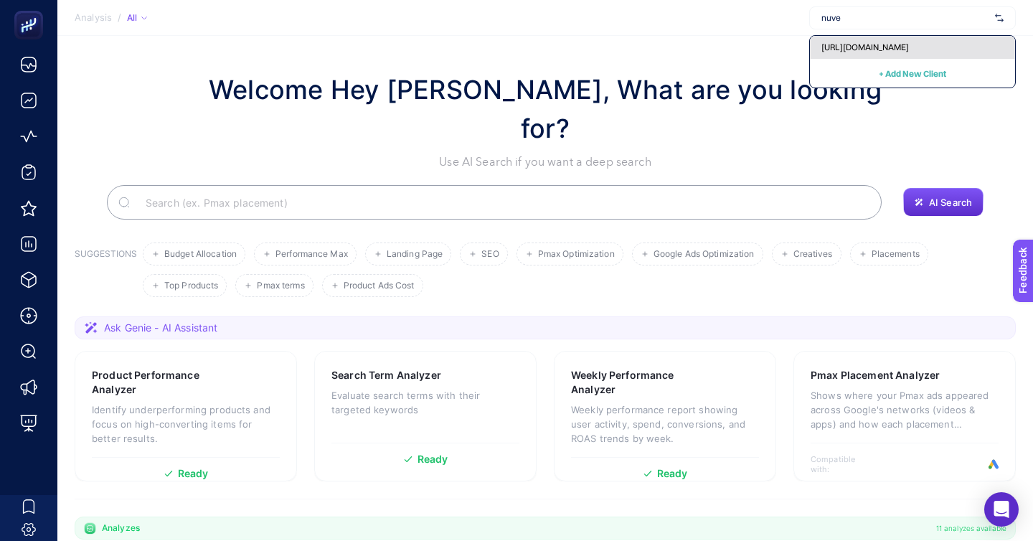
type input "nuve"
click at [874, 49] on div "https://nuvecore.com" at bounding box center [912, 47] width 205 height 23
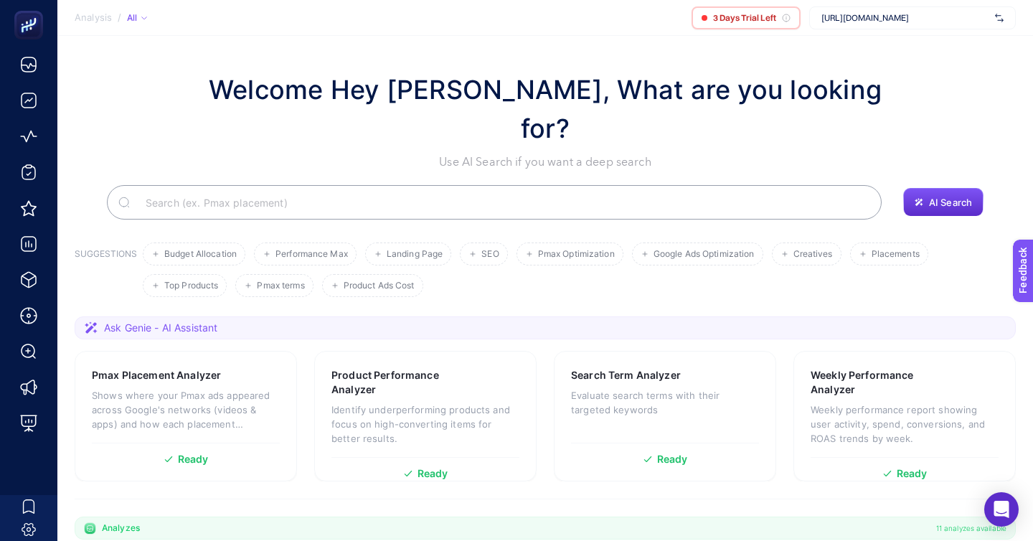
click at [929, 19] on span "[URL][DOMAIN_NAME]" at bounding box center [905, 17] width 168 height 11
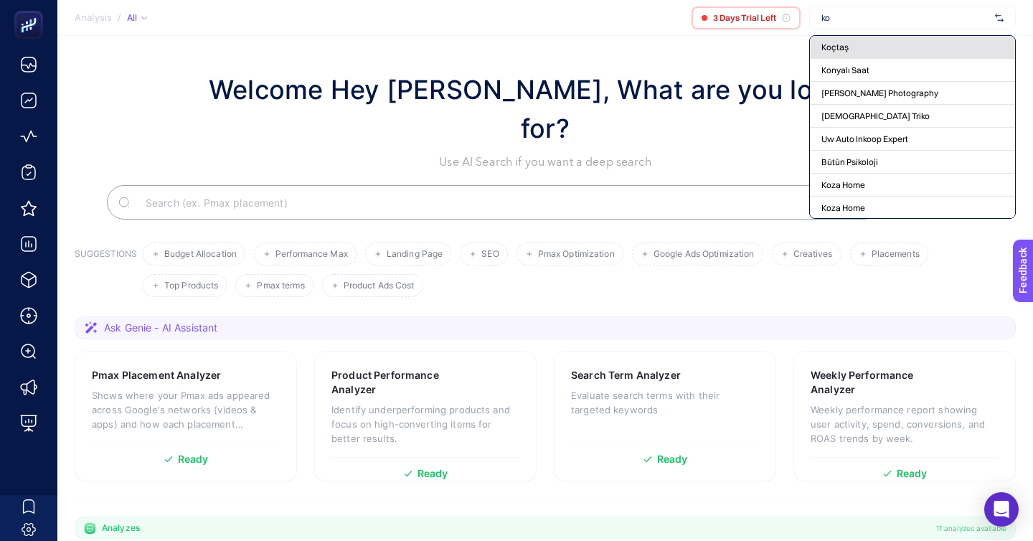
type input "ko"
click at [933, 42] on div "Koçtaş" at bounding box center [912, 47] width 205 height 23
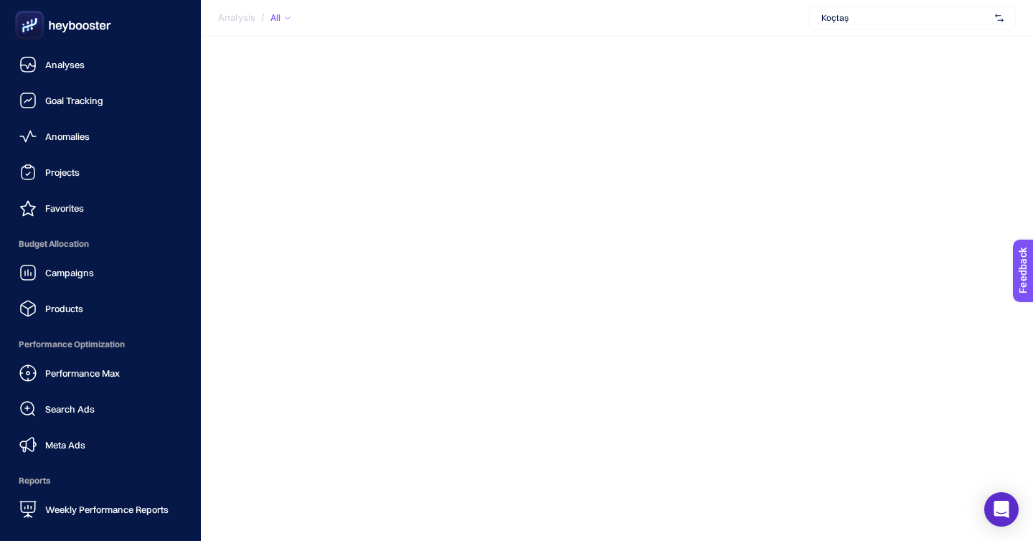
click at [82, 272] on ul "Analyses Goal Tracking Anomalies Projects Favorites Budget Allocation Campaigns…" at bounding box center [100, 286] width 178 height 473
click at [83, 294] on link "Products" at bounding box center [100, 308] width 178 height 29
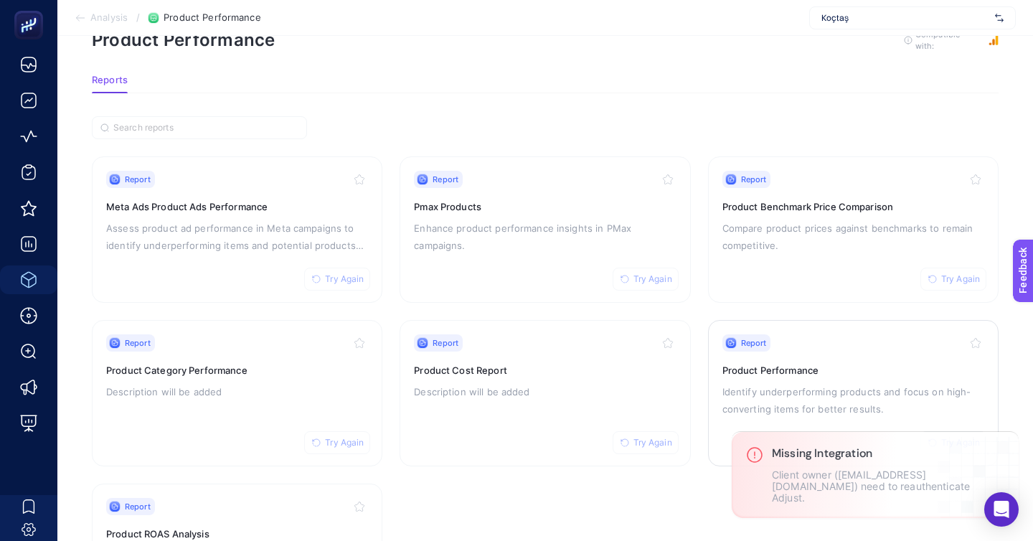
scroll to position [52, 0]
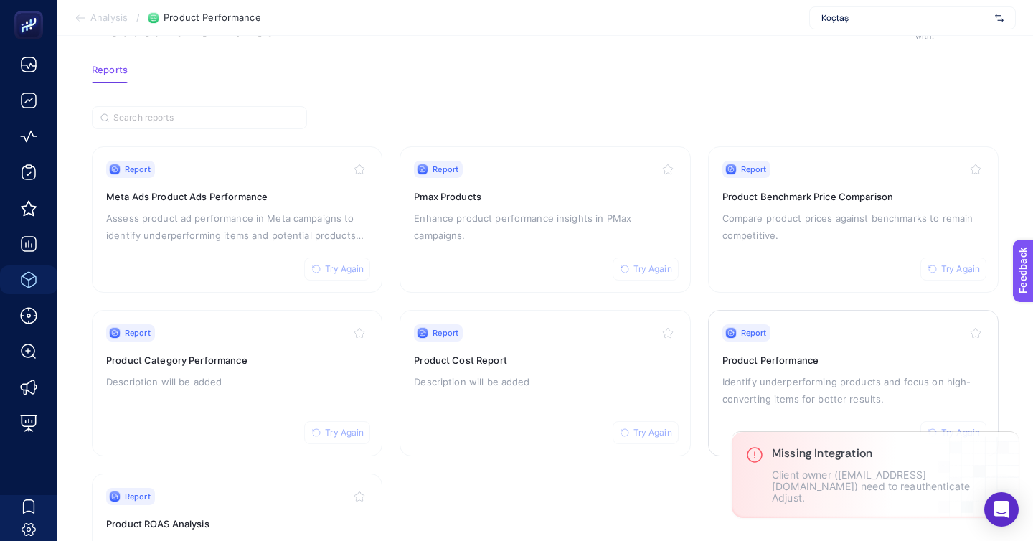
click at [858, 373] on p "Identify underperforming products and focus on high-converting items for better…" at bounding box center [853, 390] width 262 height 34
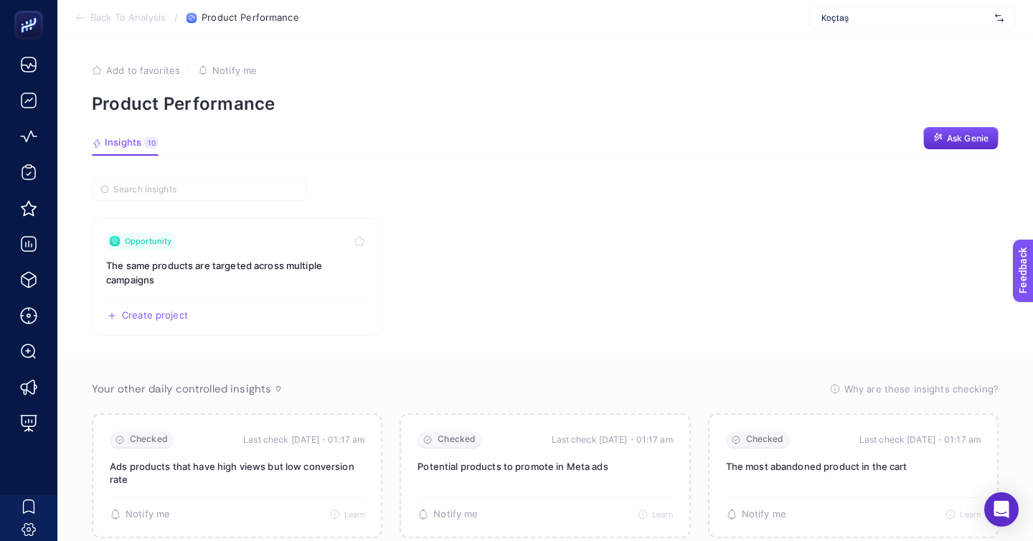
click at [381, 17] on span "Koçtaş" at bounding box center [905, 17] width 168 height 11
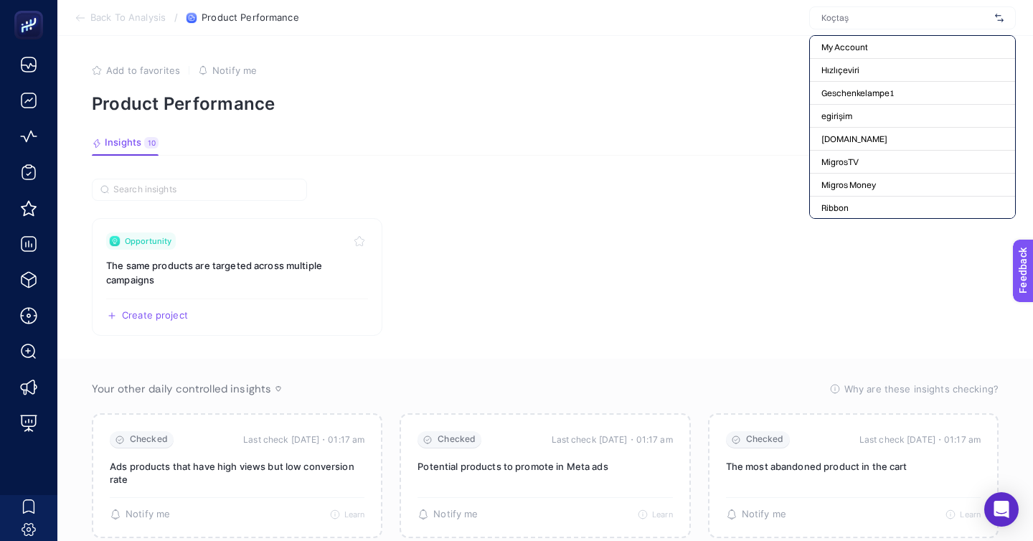
click at [381, 17] on input "text" at bounding box center [905, 17] width 168 height 11
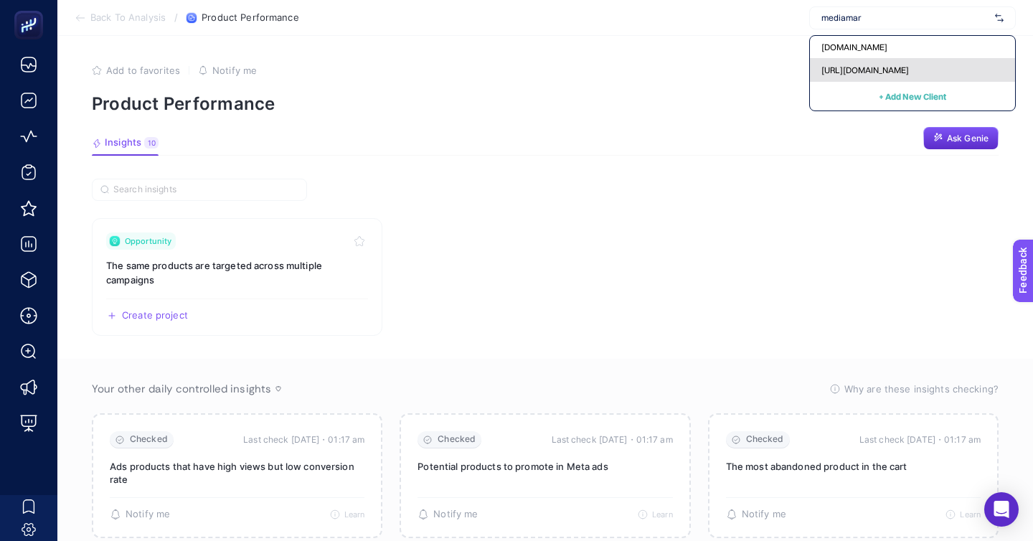
type input "mediamar"
click at [381, 65] on span "[URL][DOMAIN_NAME]" at bounding box center [864, 70] width 87 height 11
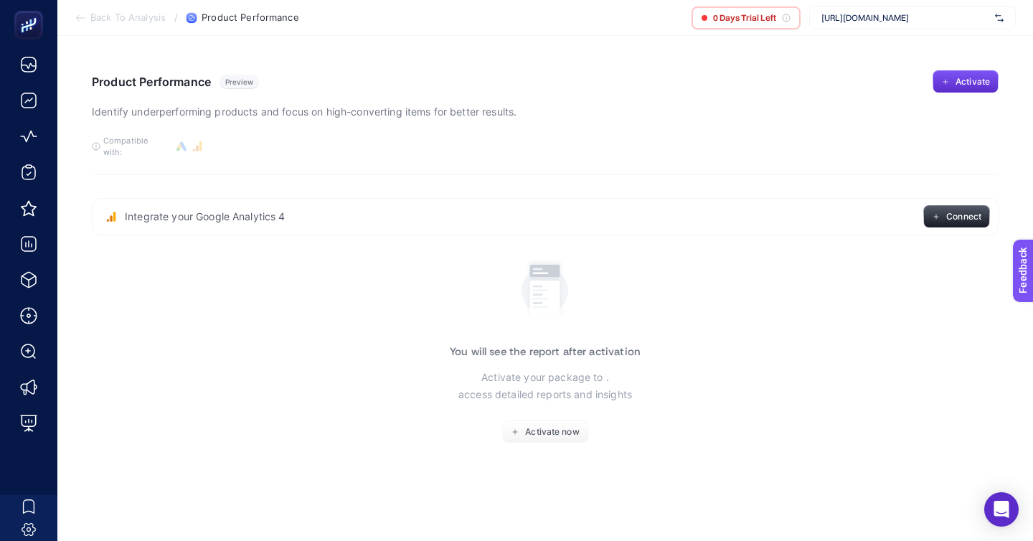
click at [381, 34] on section "Back To Analysis / Product Performance 0 Days Trial Left https://www.mediamarkt…" at bounding box center [544, 18] width 975 height 36
click at [381, 25] on div "[URL][DOMAIN_NAME]" at bounding box center [912, 17] width 207 height 23
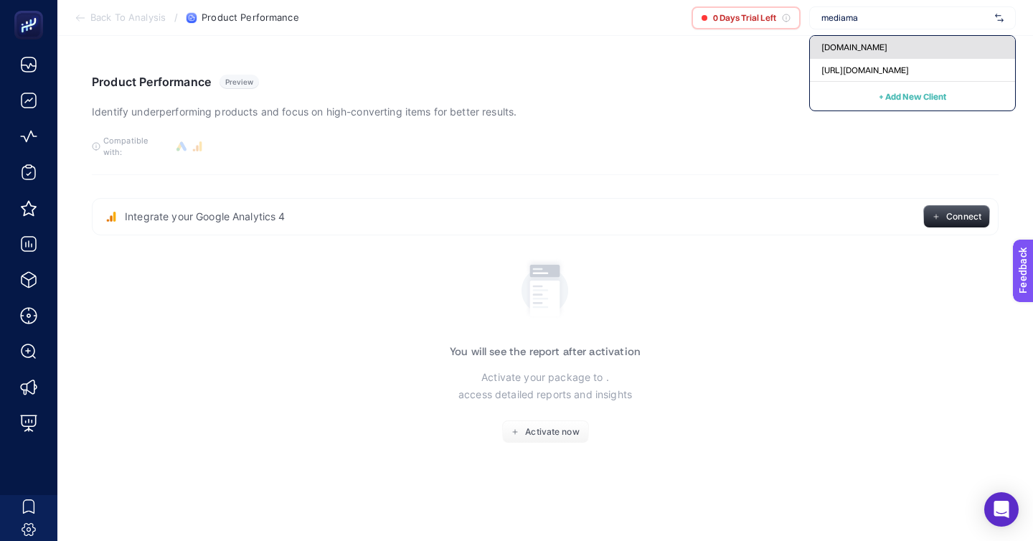
type input "mediama"
click at [381, 44] on span "mediamarkt.com.tr" at bounding box center [854, 47] width 66 height 11
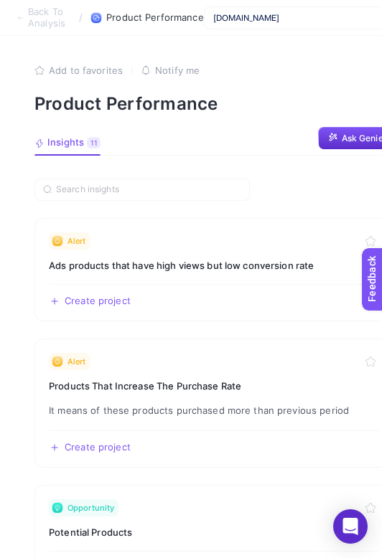
click at [326, 19] on span "[DOMAIN_NAME]" at bounding box center [300, 17] width 174 height 11
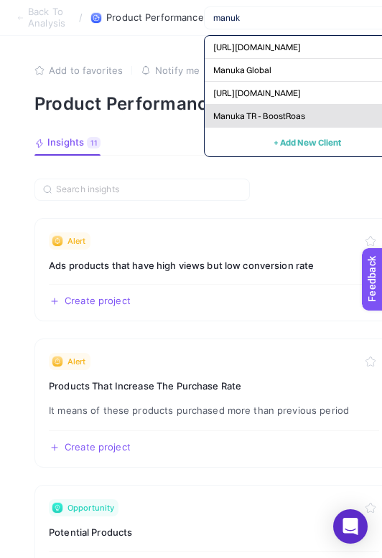
type input "manuk"
click at [329, 105] on div "Manuka TR - BoostRoas" at bounding box center [306, 116] width 205 height 23
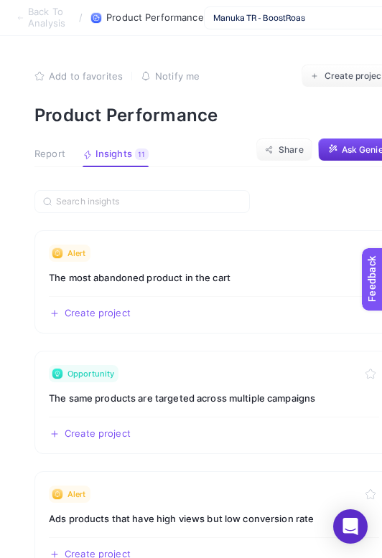
click at [309, 23] on div "Manuka TR - BoostRoas" at bounding box center [307, 17] width 207 height 23
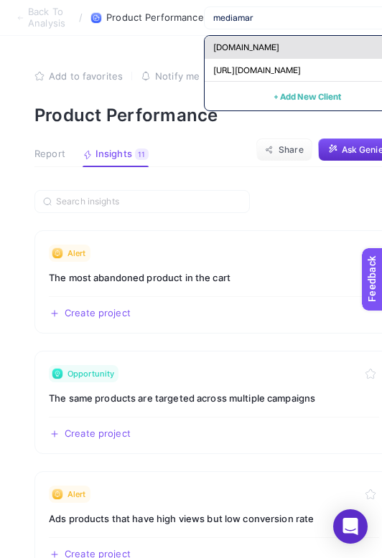
type input "mediamar"
click at [279, 46] on div "[DOMAIN_NAME]" at bounding box center [306, 47] width 205 height 23
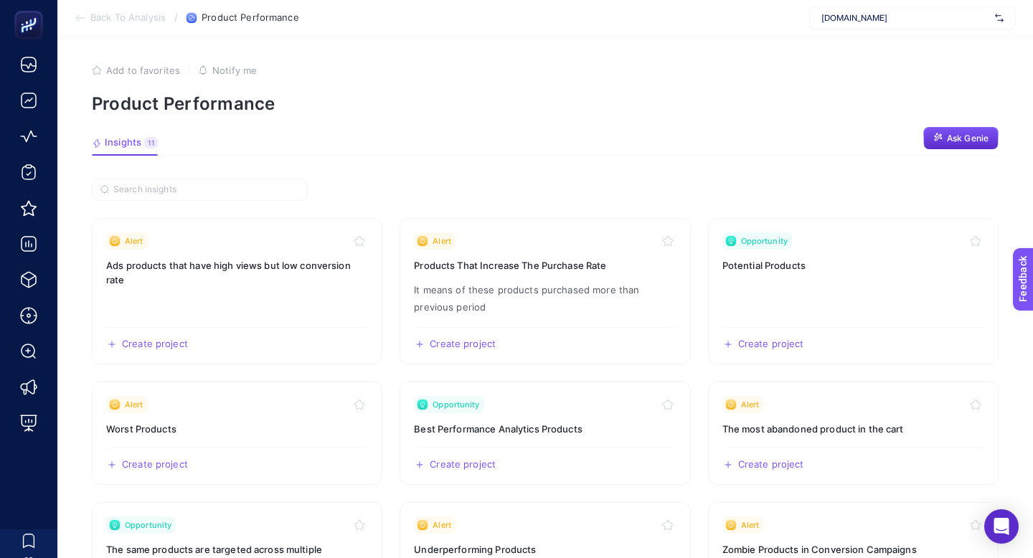
click at [381, 22] on span "[DOMAIN_NAME]" at bounding box center [905, 17] width 168 height 11
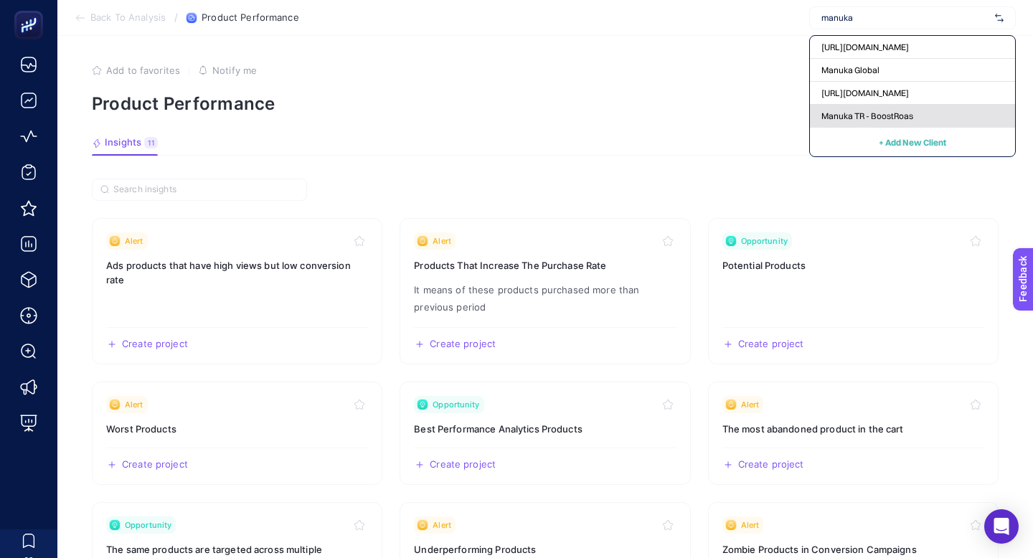
type input "manuka"
click at [381, 110] on span "Manuka TR - BoostRoas" at bounding box center [867, 115] width 92 height 11
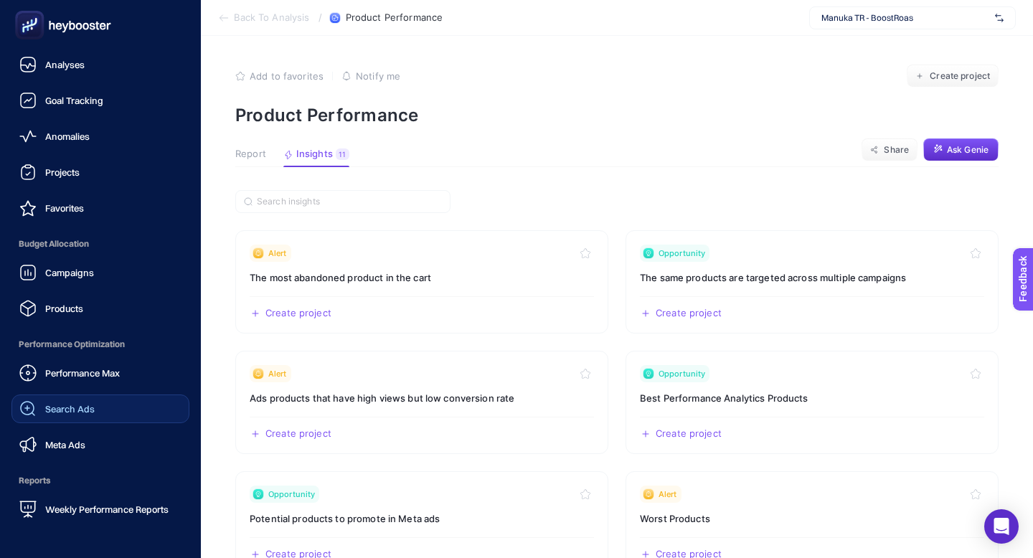
click at [95, 394] on link "Search Ads" at bounding box center [100, 408] width 178 height 29
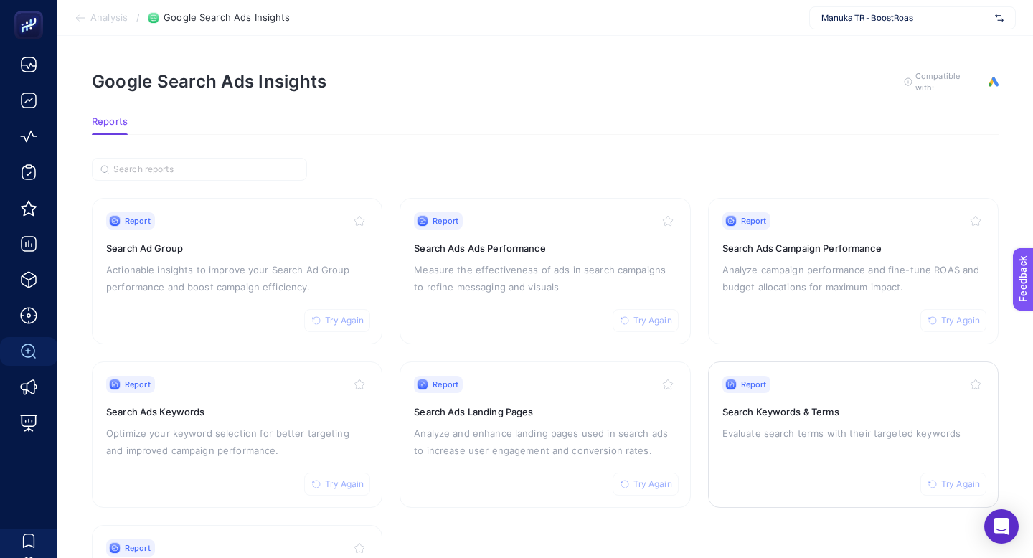
click at [381, 425] on p "Evaluate search terms with their targeted keywords" at bounding box center [853, 433] width 262 height 17
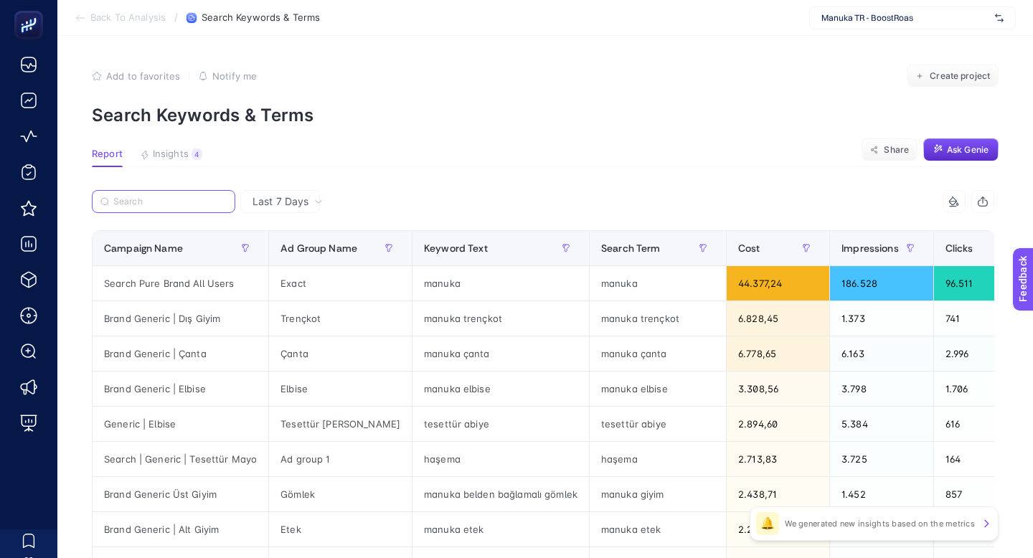
click at [158, 196] on input "Search" at bounding box center [169, 201] width 113 height 11
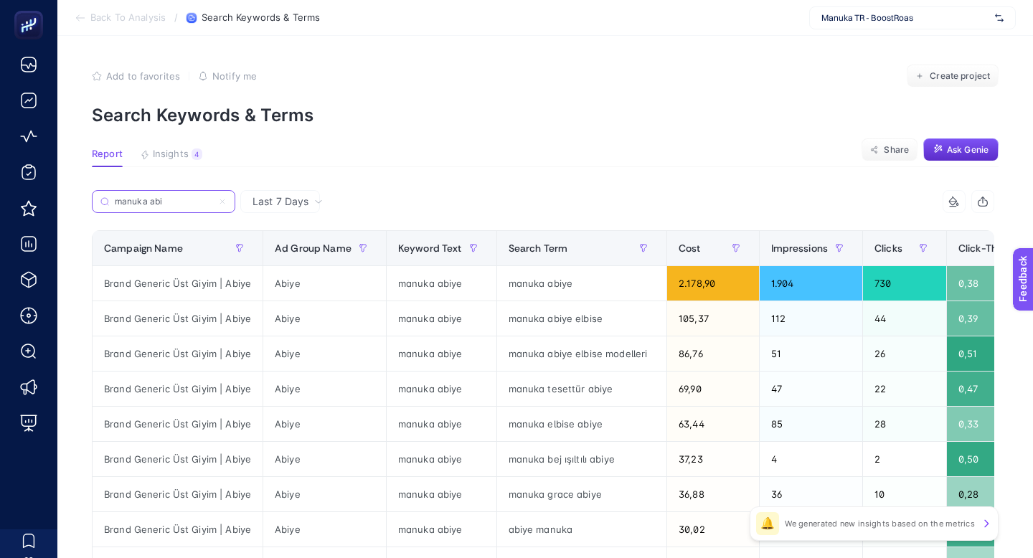
type input "manuka abi"
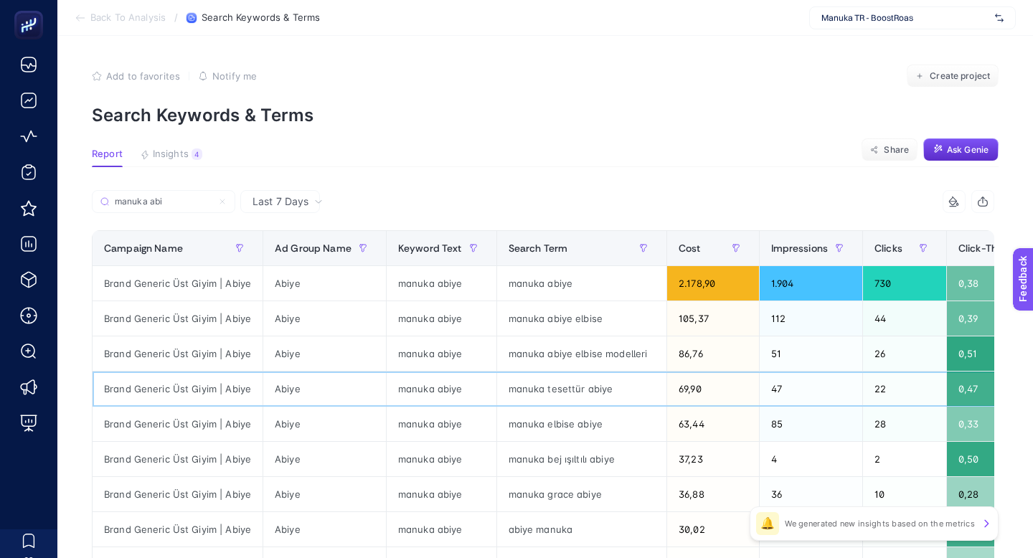
click at [381, 371] on div "manuka tesettür abiye" at bounding box center [582, 388] width 170 height 34
click at [381, 266] on div "manuka abiye" at bounding box center [582, 283] width 170 height 34
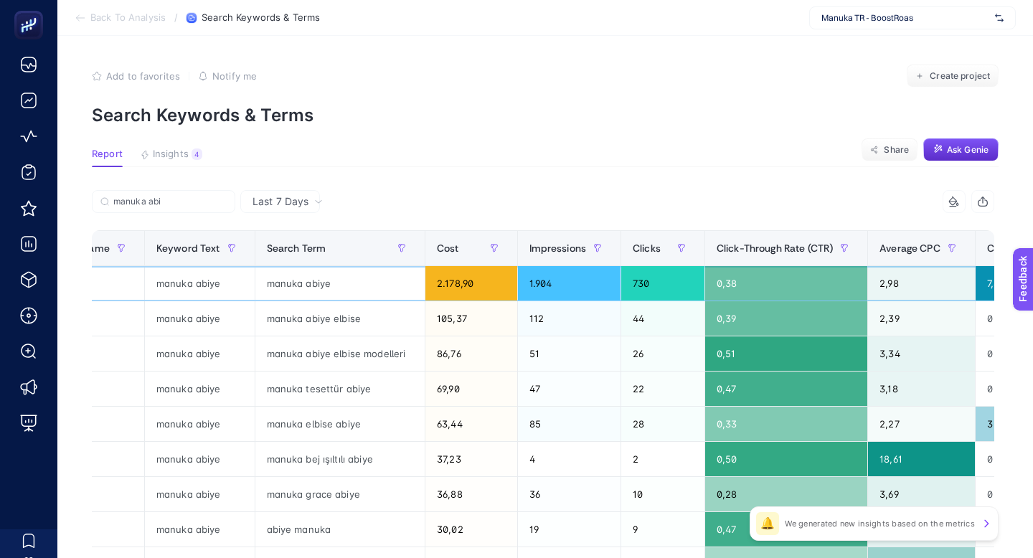
scroll to position [0, 237]
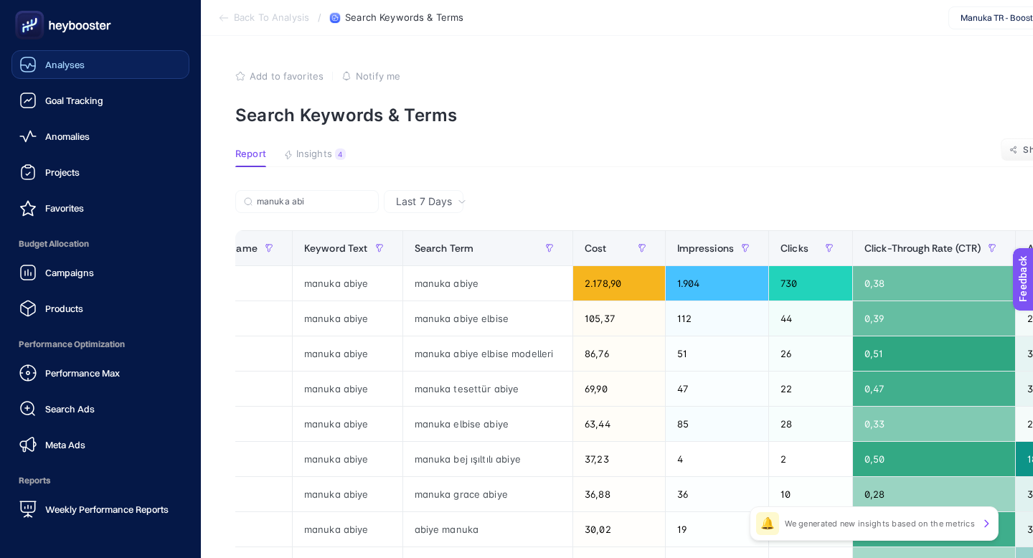
click at [85, 67] on link "Analyses" at bounding box center [100, 64] width 178 height 29
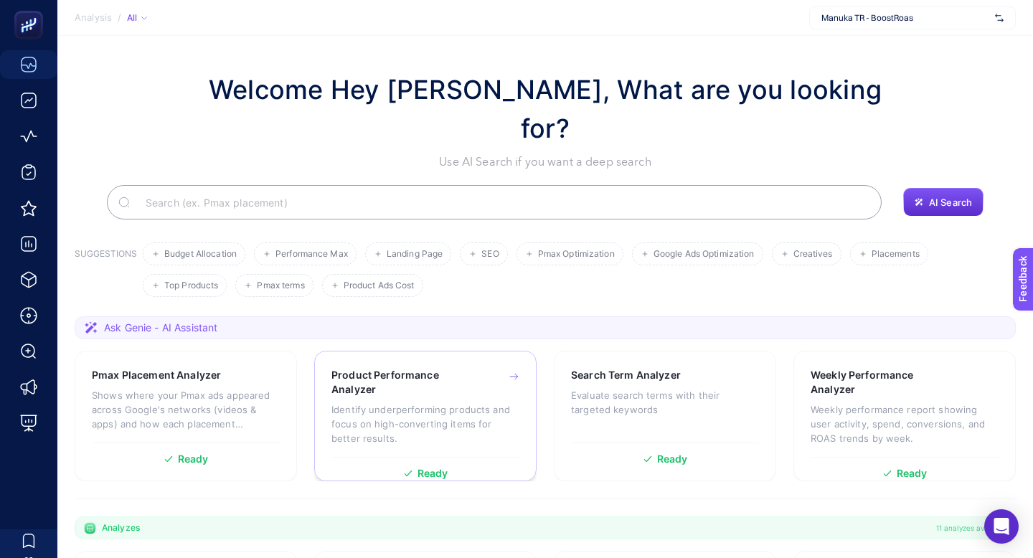
scroll to position [15, 0]
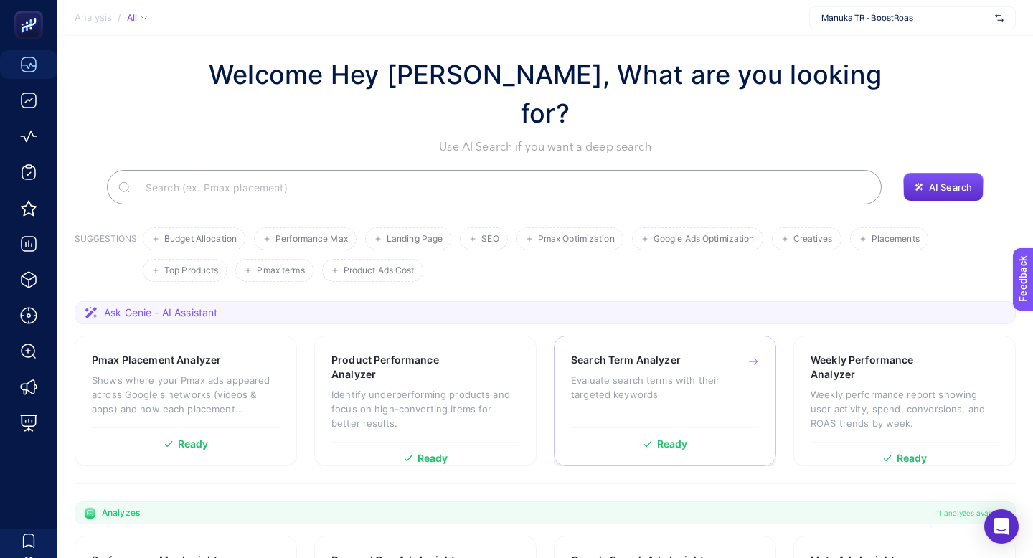
click at [381, 343] on div "Search Term Analyzer Evaluate search terms with their targeted keywords Ready" at bounding box center [665, 401] width 222 height 131
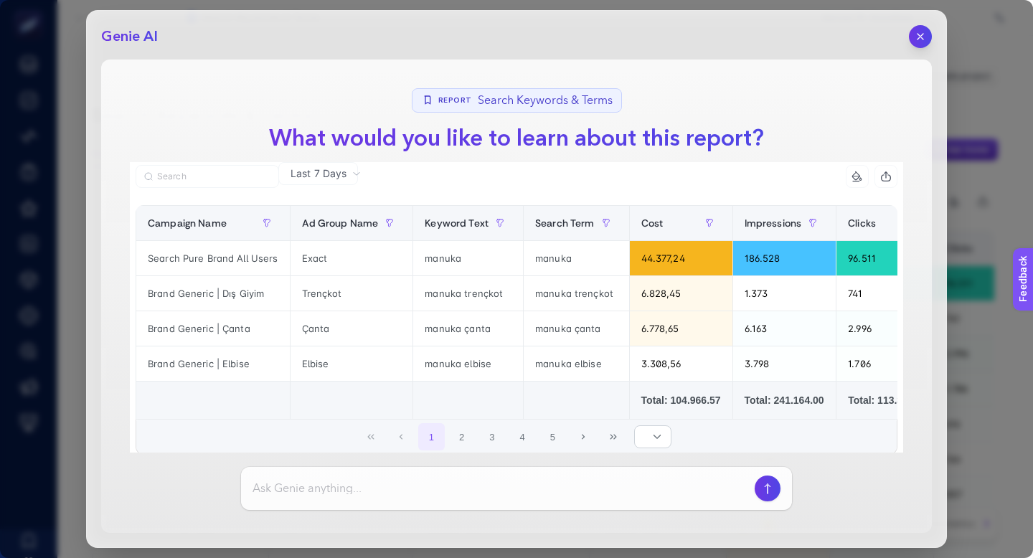
click at [381, 480] on input at bounding box center [500, 488] width 496 height 17
type input "son 7 günde düşük performanslı search termler"
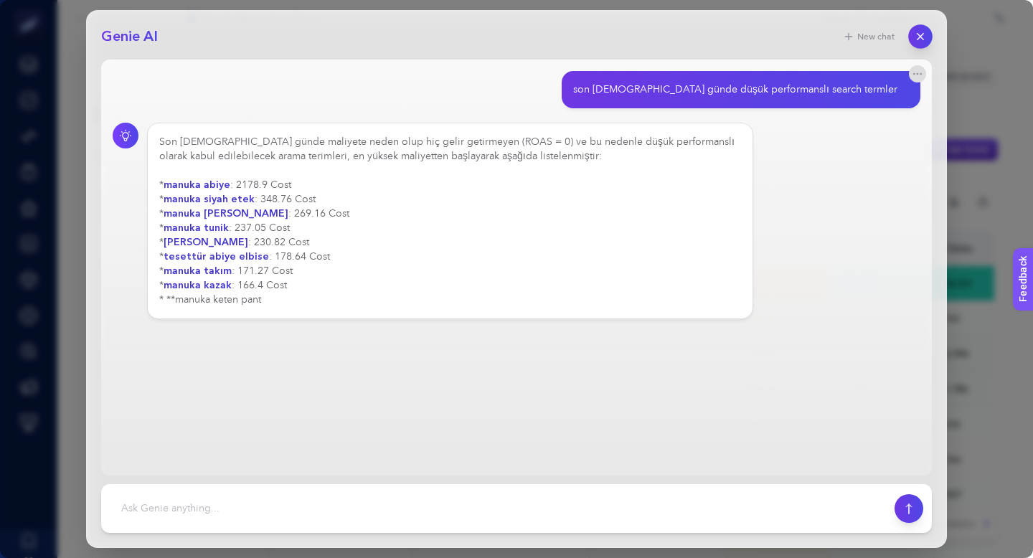
click at [381, 31] on icon "button" at bounding box center [920, 37] width 12 height 12
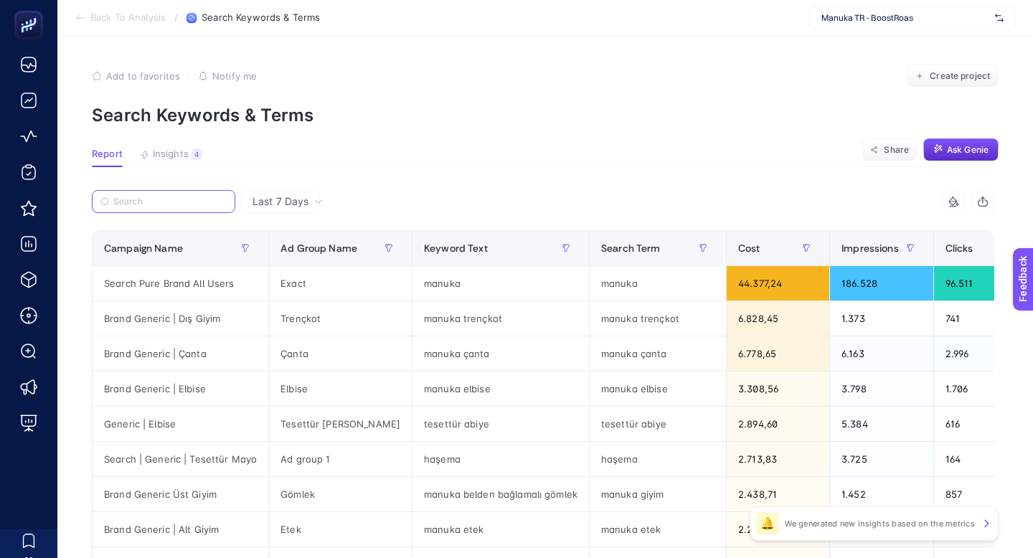
click at [176, 196] on input "Search" at bounding box center [169, 201] width 113 height 11
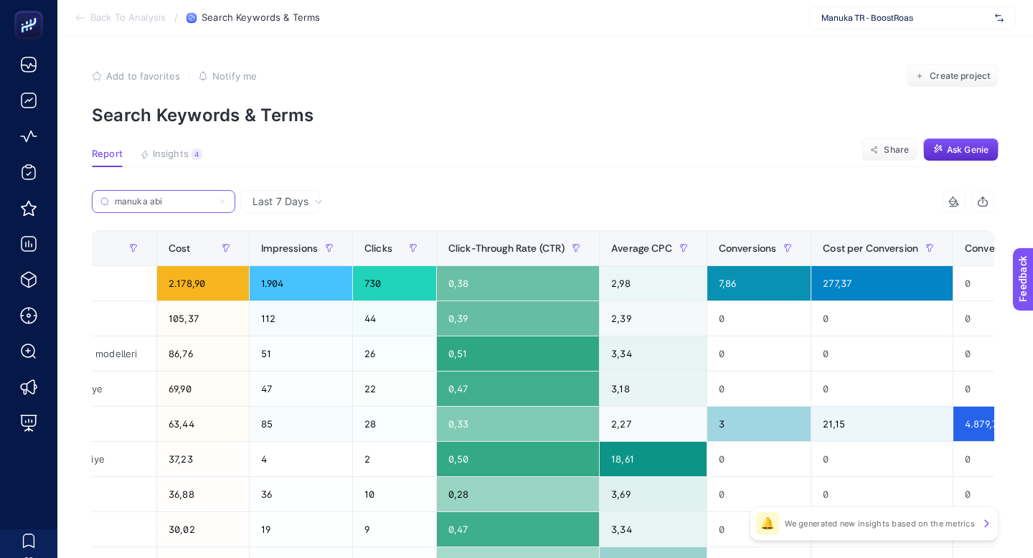
scroll to position [0, 592]
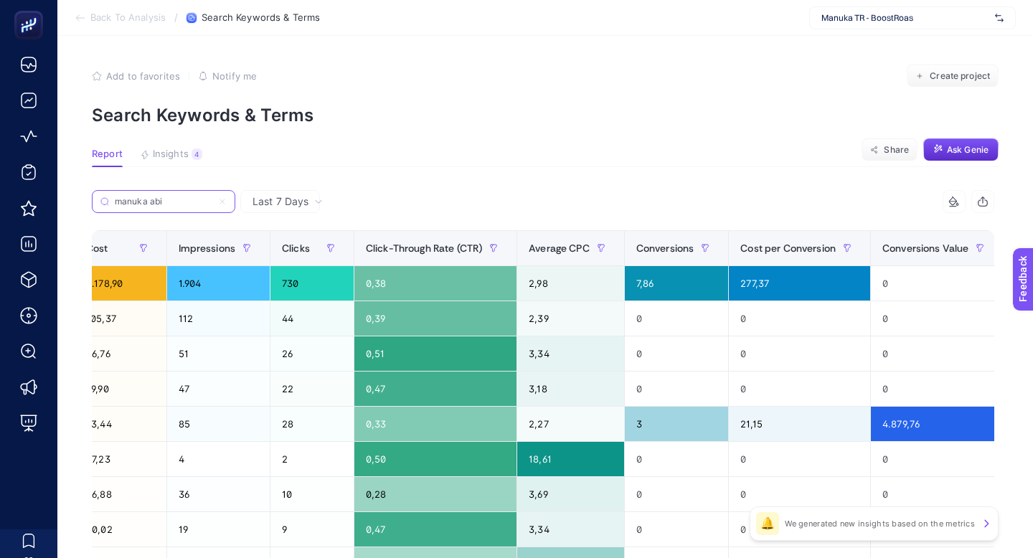
type input "manuka abi"
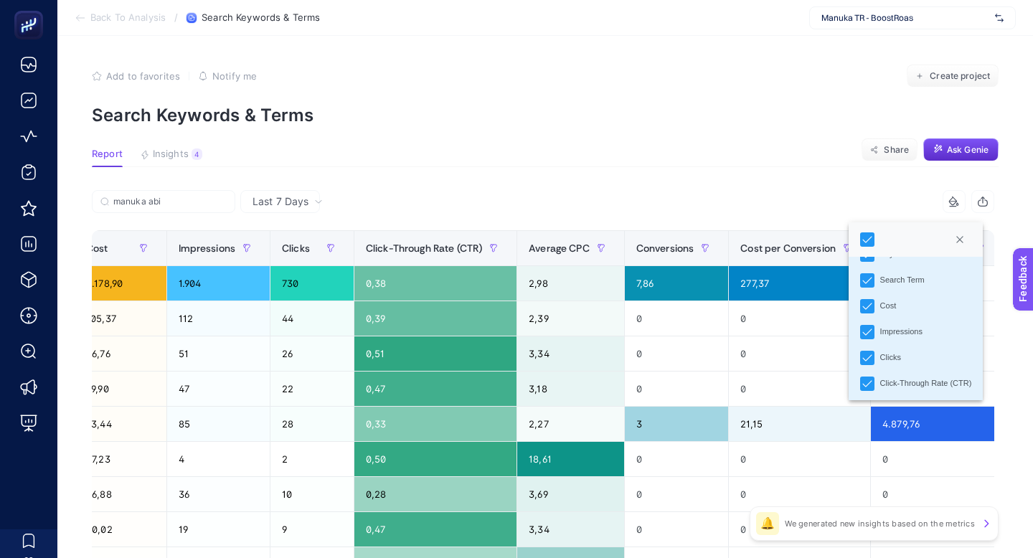
scroll to position [88, 0]
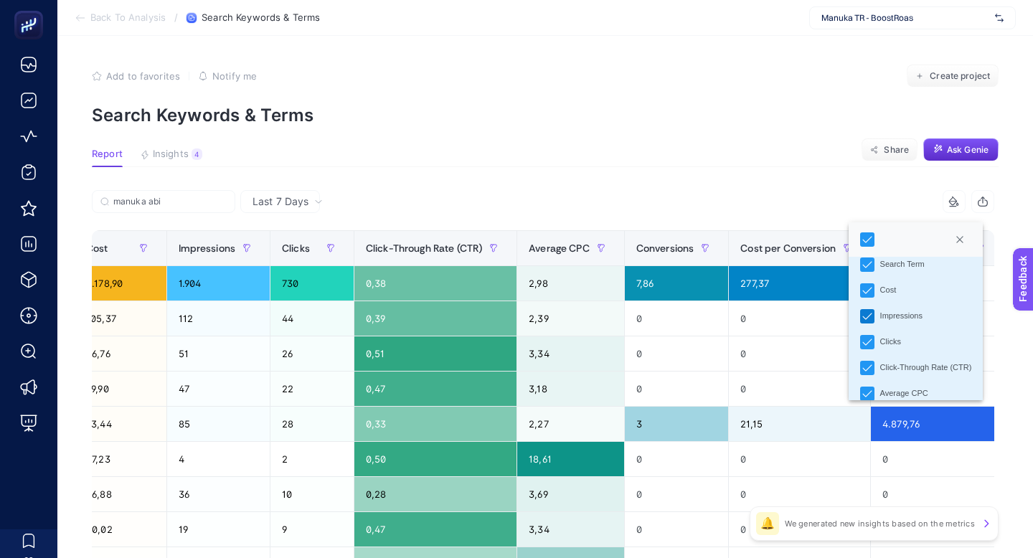
click at [381, 311] on icon "Impressions" at bounding box center [867, 316] width 10 height 10
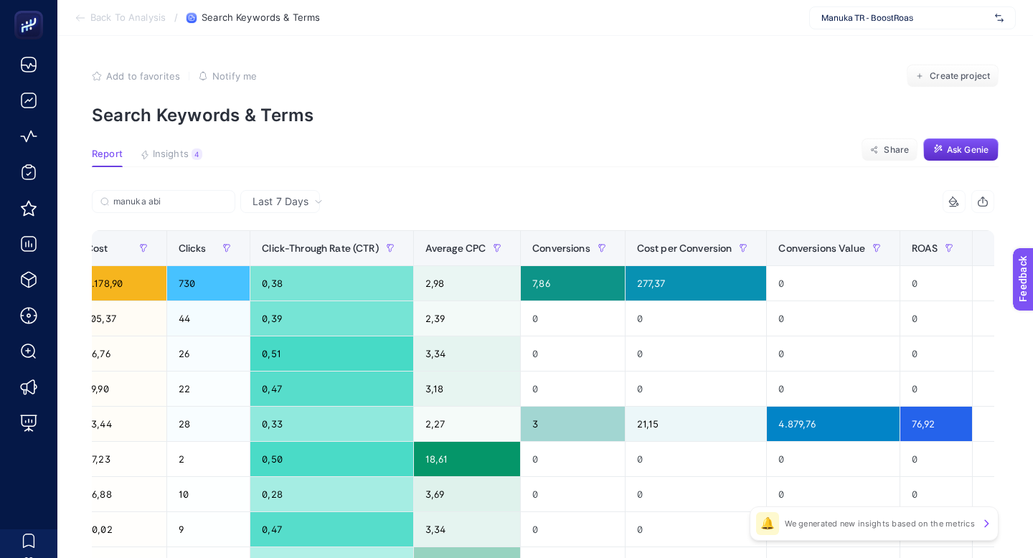
scroll to position [0, 498]
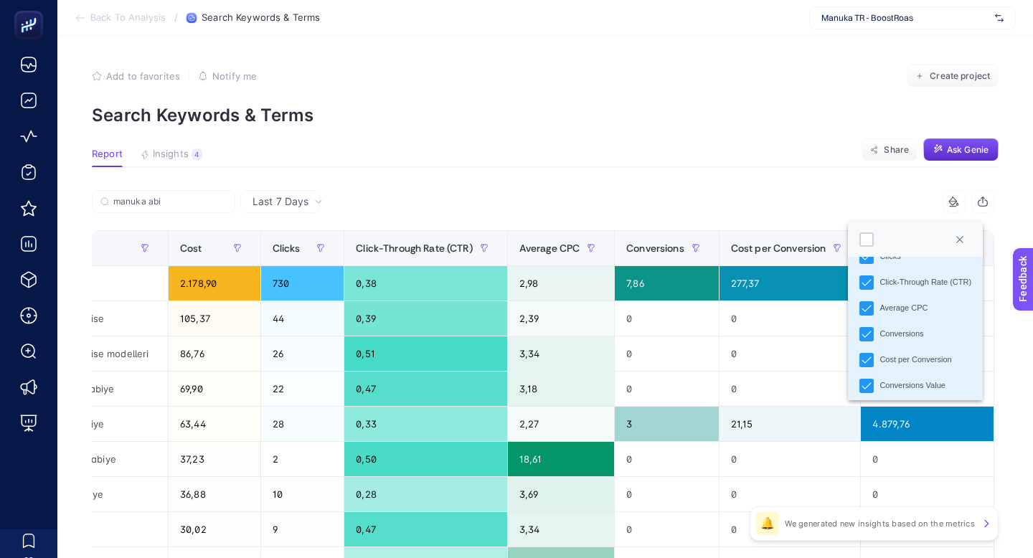
scroll to position [148, 0]
click at [381, 270] on li "Clicks" at bounding box center [915, 283] width 135 height 26
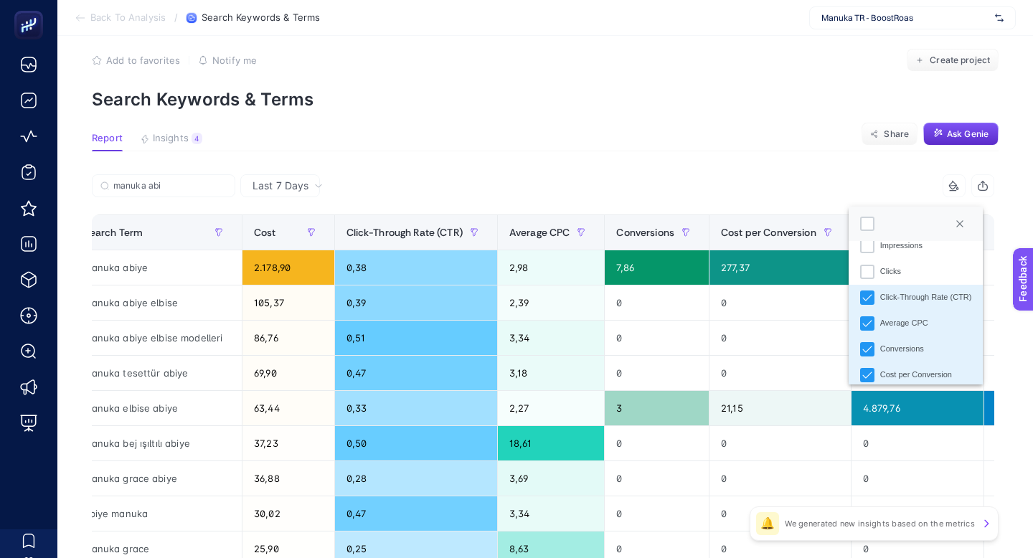
scroll to position [163, 0]
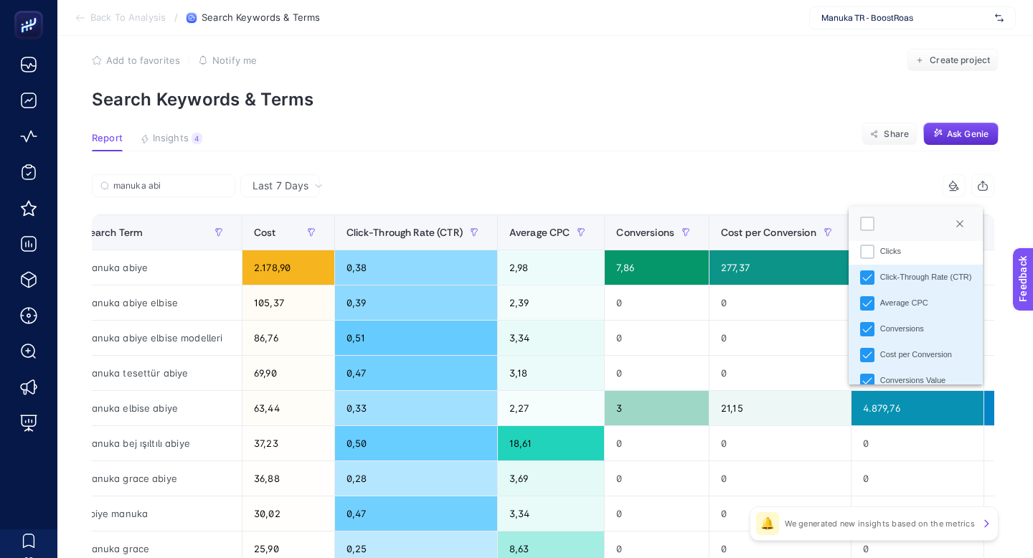
click at [381, 271] on div "Click-Through Rate (CTR)" at bounding box center [926, 277] width 92 height 12
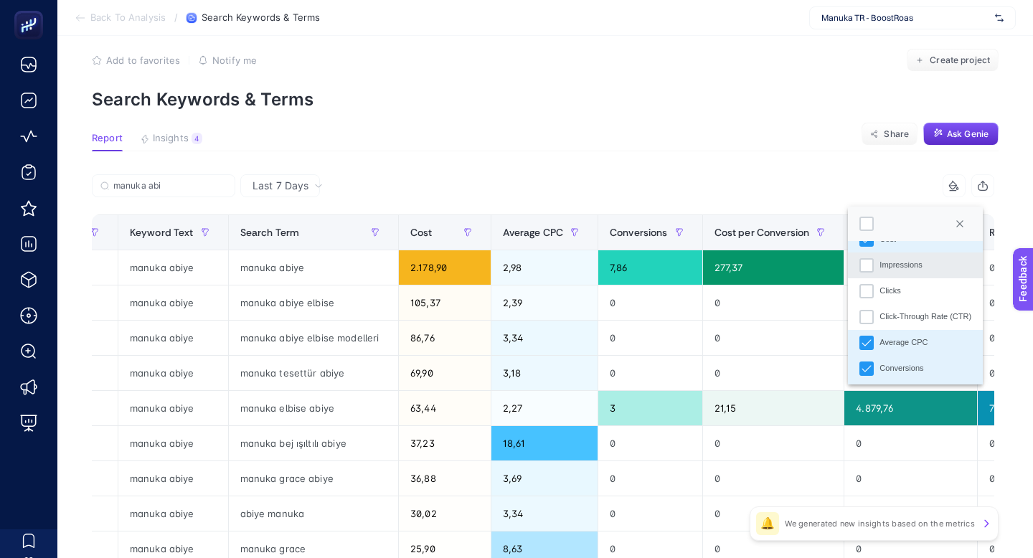
scroll to position [174, 0]
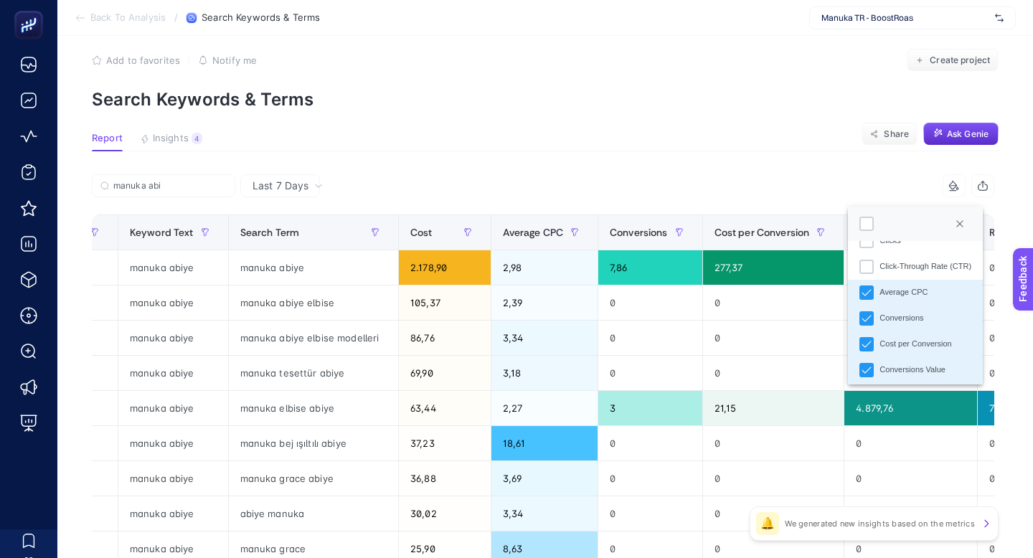
click at [381, 286] on div "Average CPC" at bounding box center [903, 292] width 48 height 12
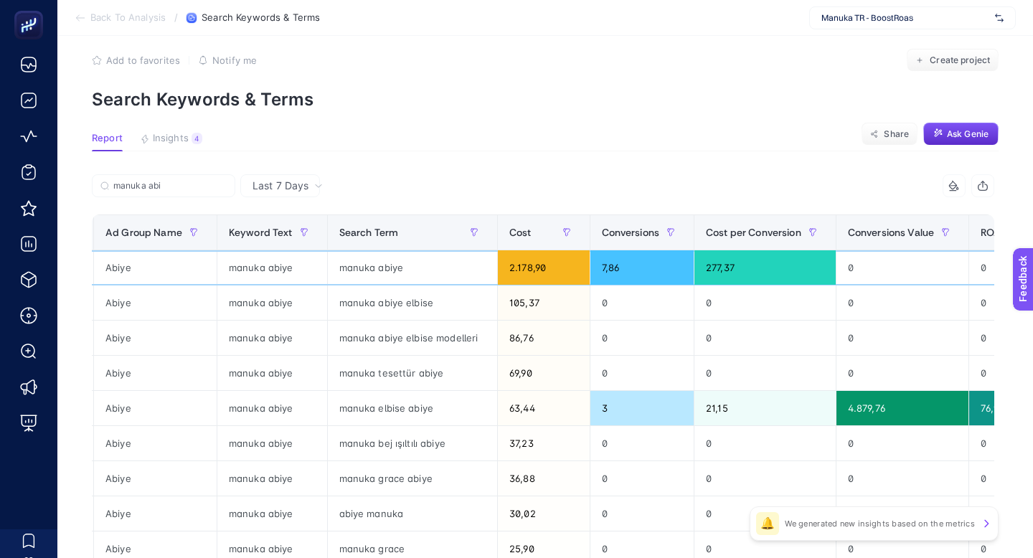
click at [381, 250] on div "0" at bounding box center [902, 267] width 132 height 34
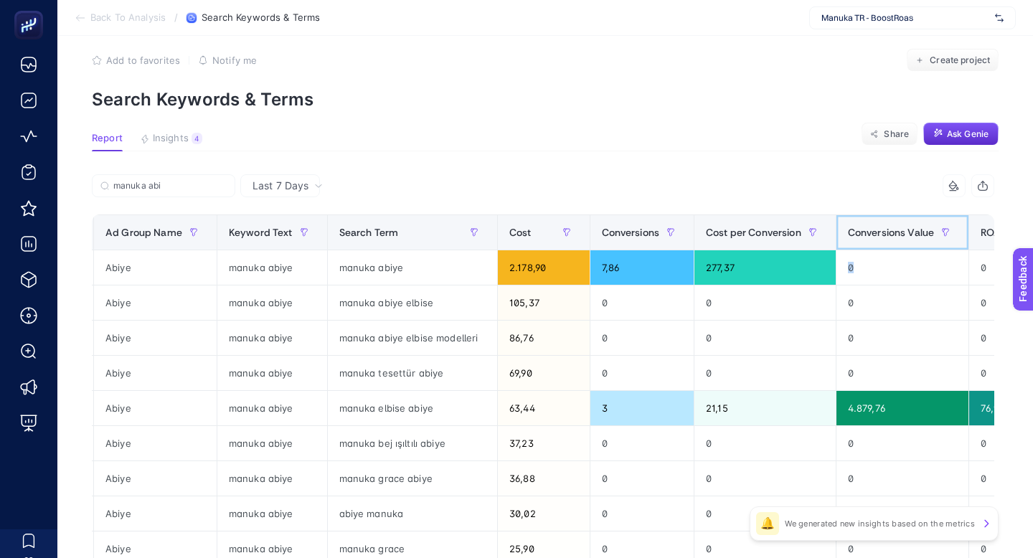
click at [381, 221] on div "Conversions Value" at bounding box center [902, 232] width 109 height 23
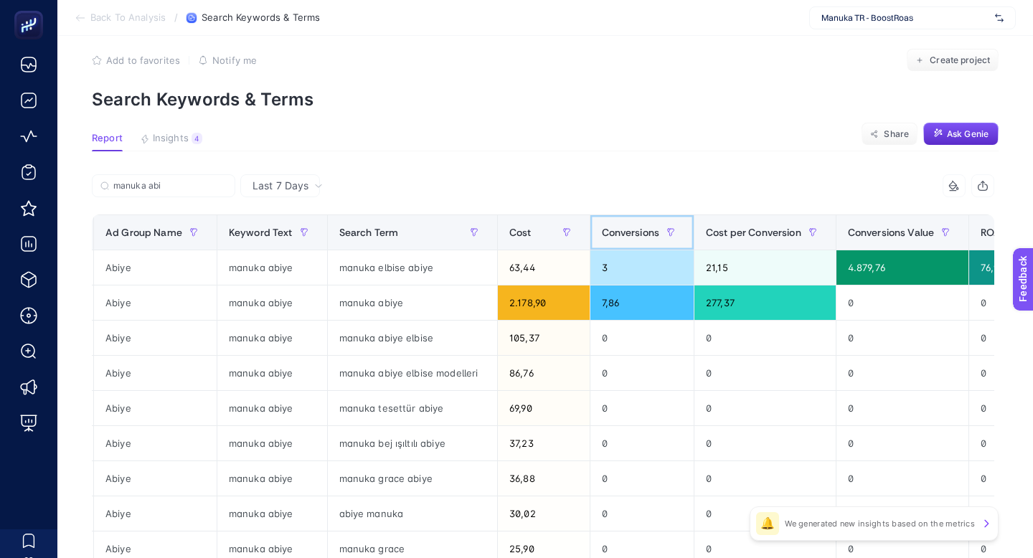
click at [381, 215] on th "Conversions" at bounding box center [641, 232] width 105 height 35
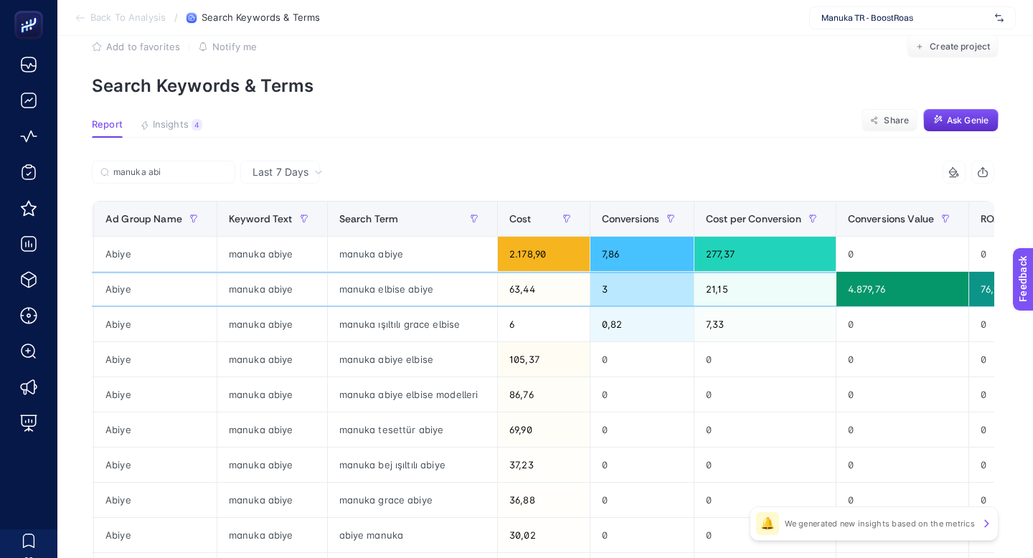
click at [259, 272] on div "manuka abiye" at bounding box center [272, 289] width 110 height 34
click at [123, 12] on span "Back To Analysis" at bounding box center [127, 17] width 75 height 11
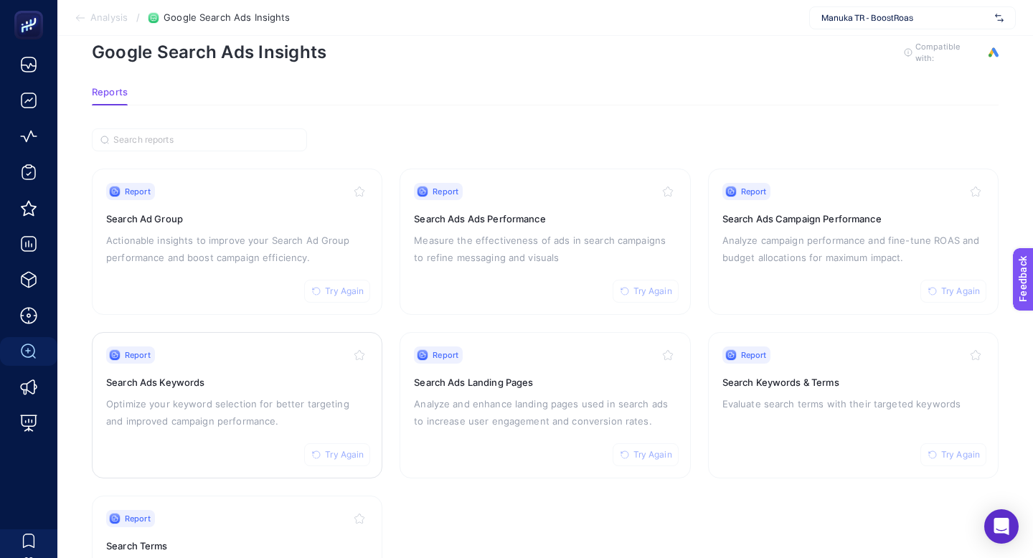
click at [293, 395] on p "Optimize your keyword selection for better targeting and improved campaign perf…" at bounding box center [237, 412] width 262 height 34
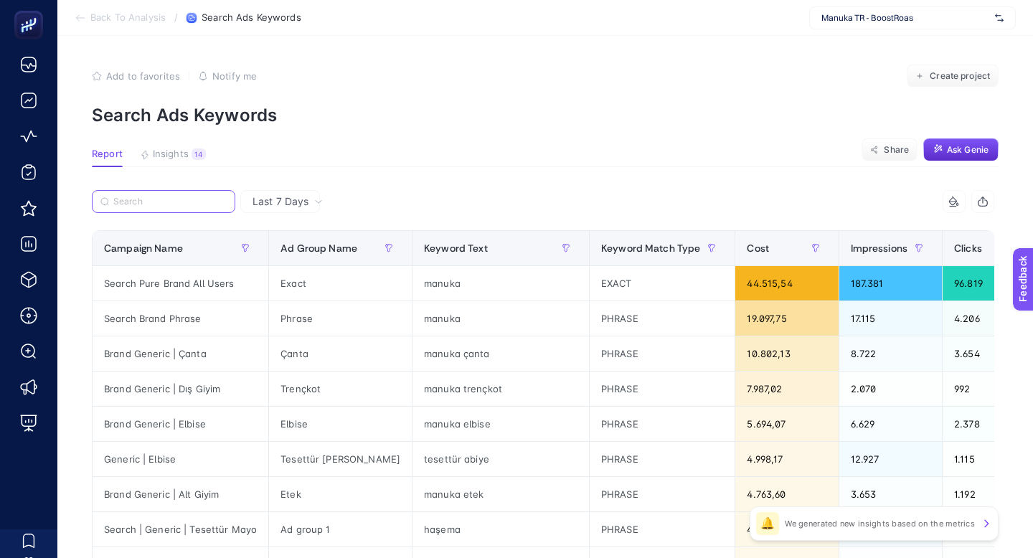
click at [178, 196] on input "Search" at bounding box center [169, 201] width 113 height 11
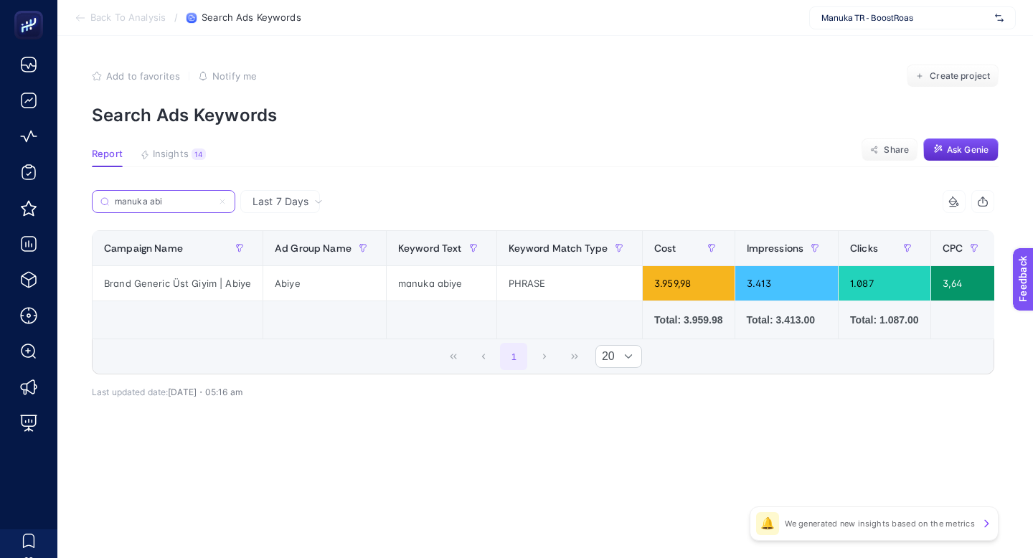
type input "manuka abi"
click at [381, 370] on div "Last 7 Days manuka abi 11 items selected Campaign Name Ad Group Name Keyword Te…" at bounding box center [542, 325] width 925 height 270
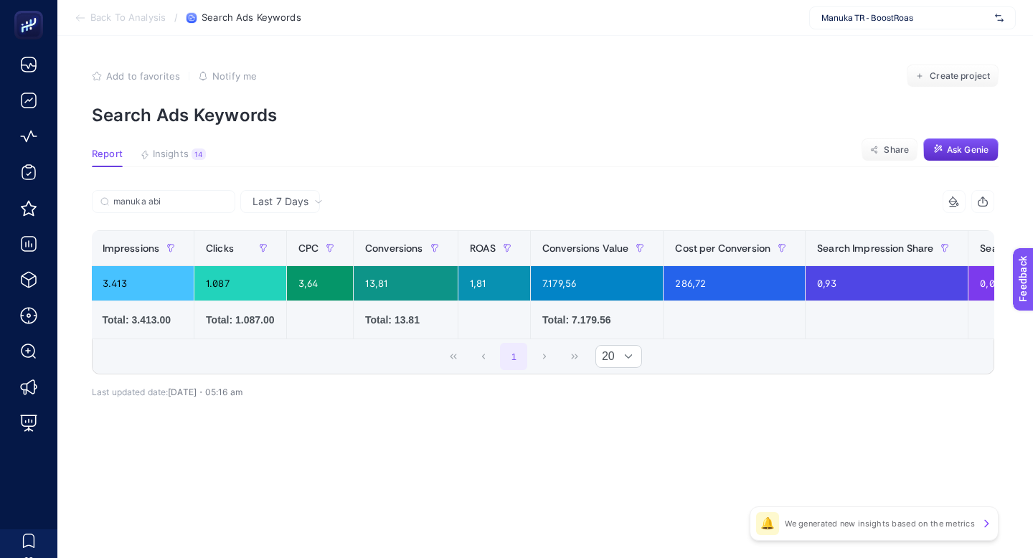
scroll to position [0, 646]
click at [135, 14] on span "Back To Analysis" at bounding box center [127, 17] width 75 height 11
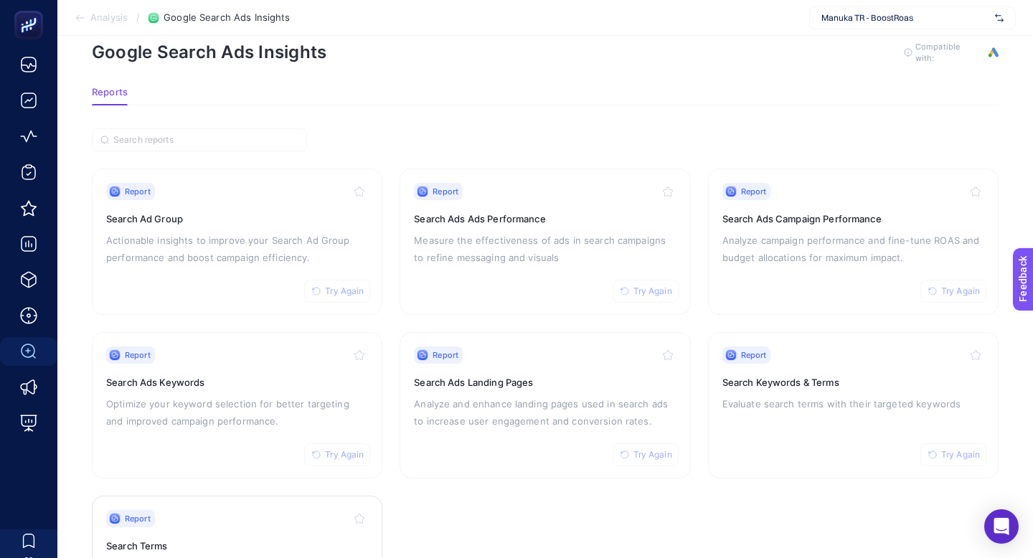
click at [266, 510] on div "Report Try Again" at bounding box center [237, 518] width 262 height 17
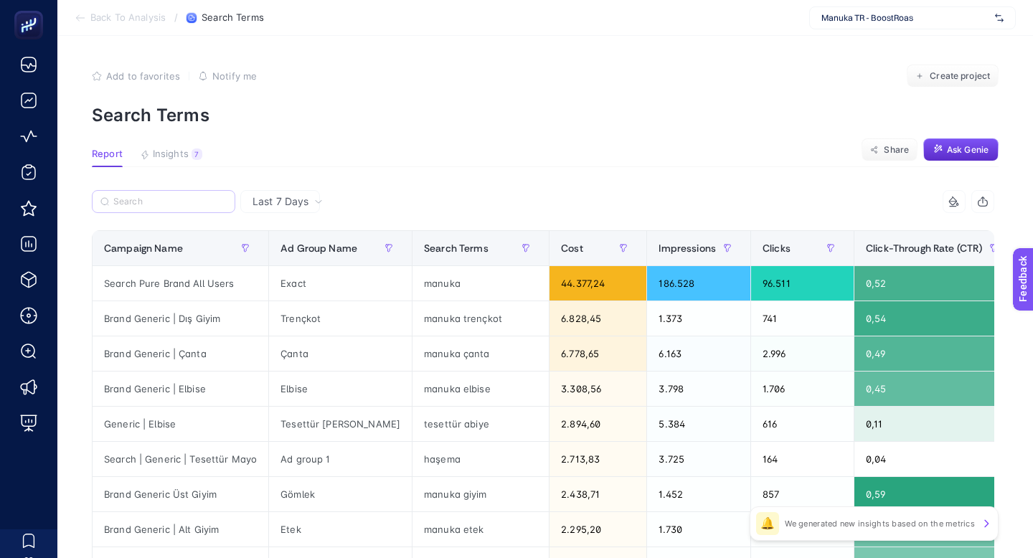
click at [184, 190] on label at bounding box center [163, 201] width 143 height 23
click at [184, 196] on input "Search" at bounding box center [169, 201] width 113 height 11
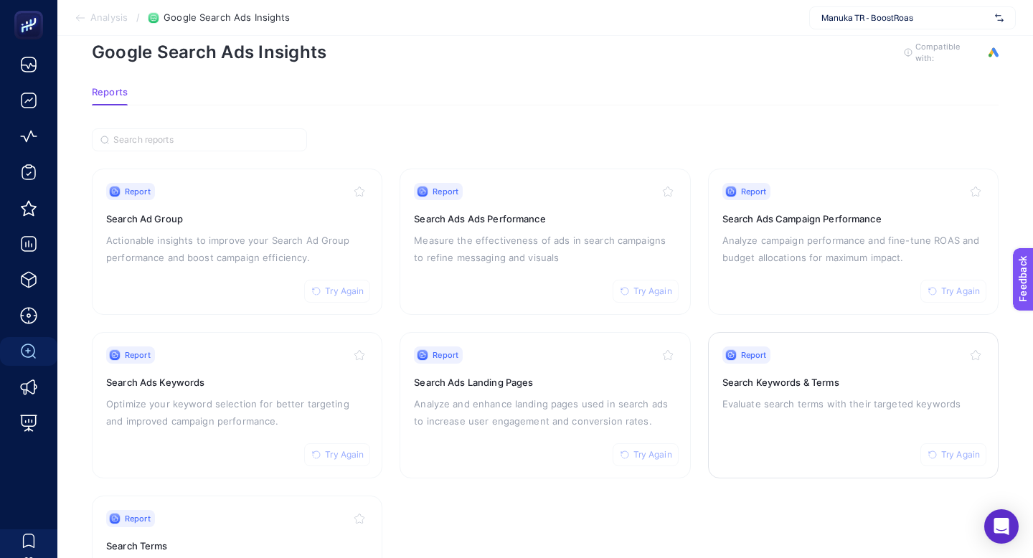
click at [381, 375] on h3 "Search Keywords & Terms" at bounding box center [853, 382] width 262 height 14
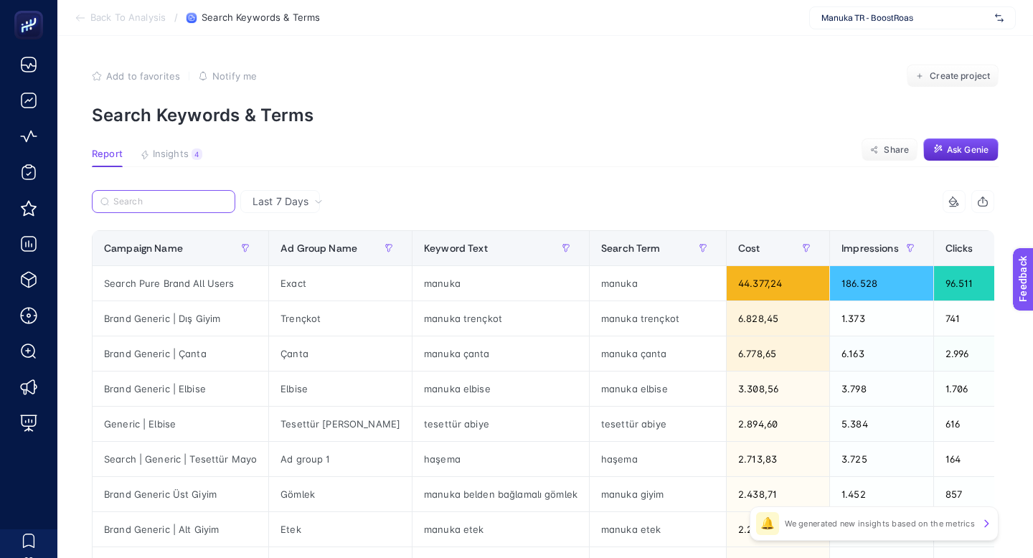
click at [196, 196] on input "Search" at bounding box center [169, 201] width 113 height 11
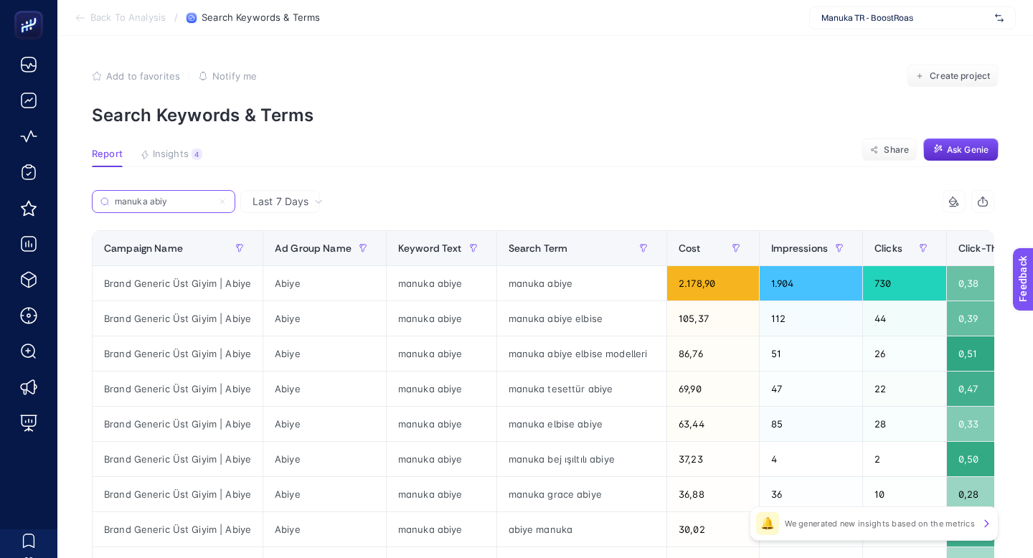
type input "manuka abiy"
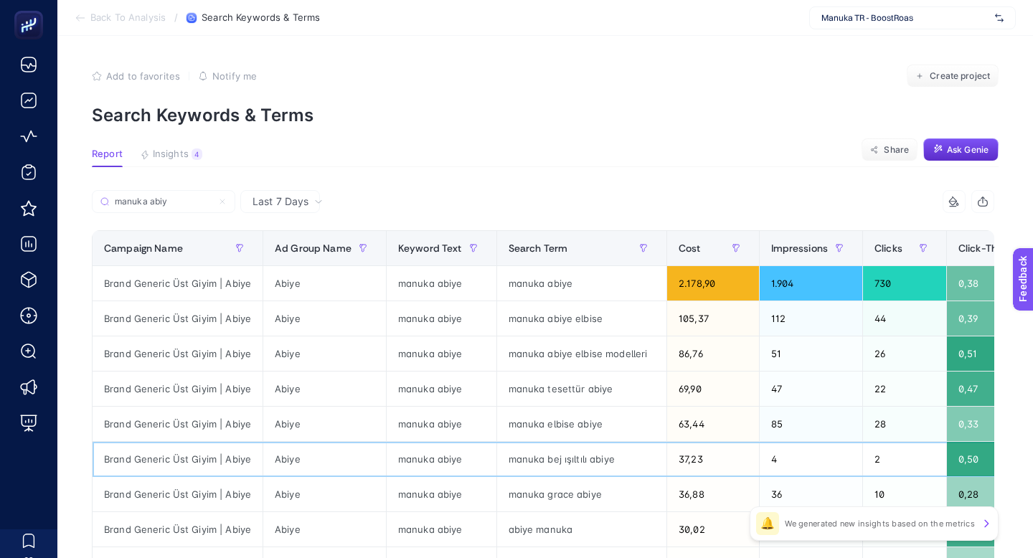
click at [381, 442] on div "manuka bej ışıltılı abiye" at bounding box center [582, 459] width 170 height 34
click at [381, 407] on div "manuka elbise abiye" at bounding box center [582, 424] width 170 height 34
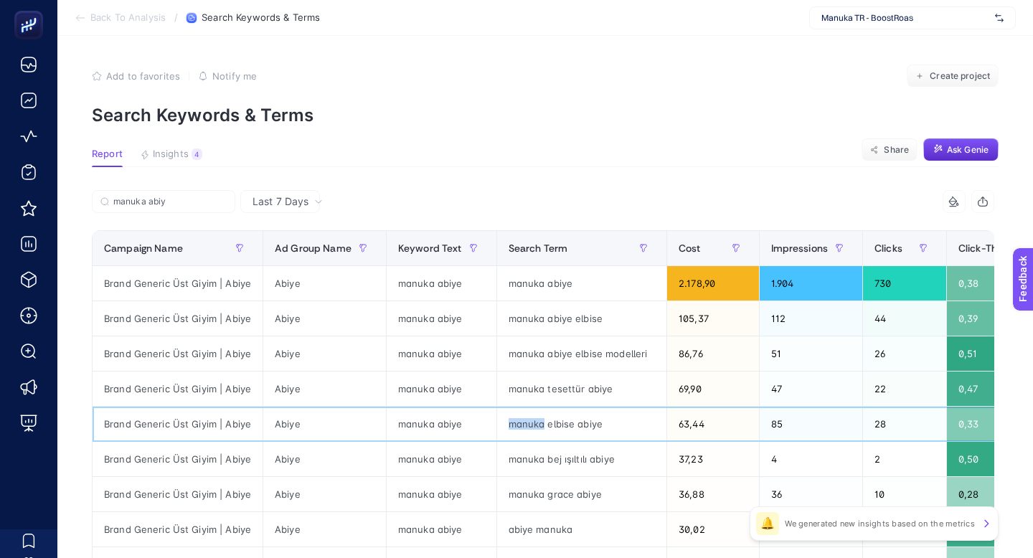
click at [381, 407] on div "manuka elbise abiye" at bounding box center [582, 424] width 170 height 34
copy tr "manuka elbise abiye"
